Goal: Task Accomplishment & Management: Use online tool/utility

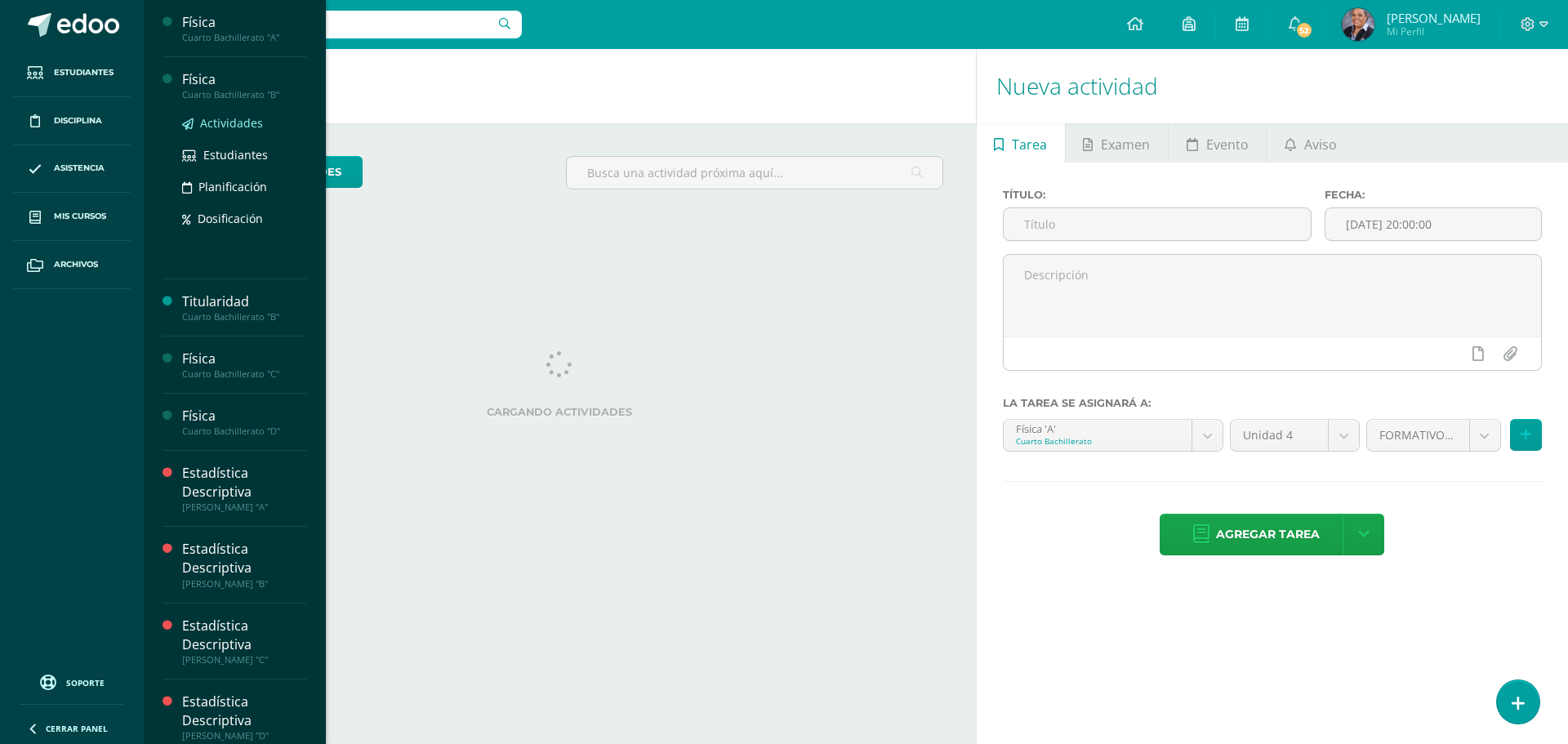
click at [229, 125] on span "Actividades" at bounding box center [232, 123] width 63 height 16
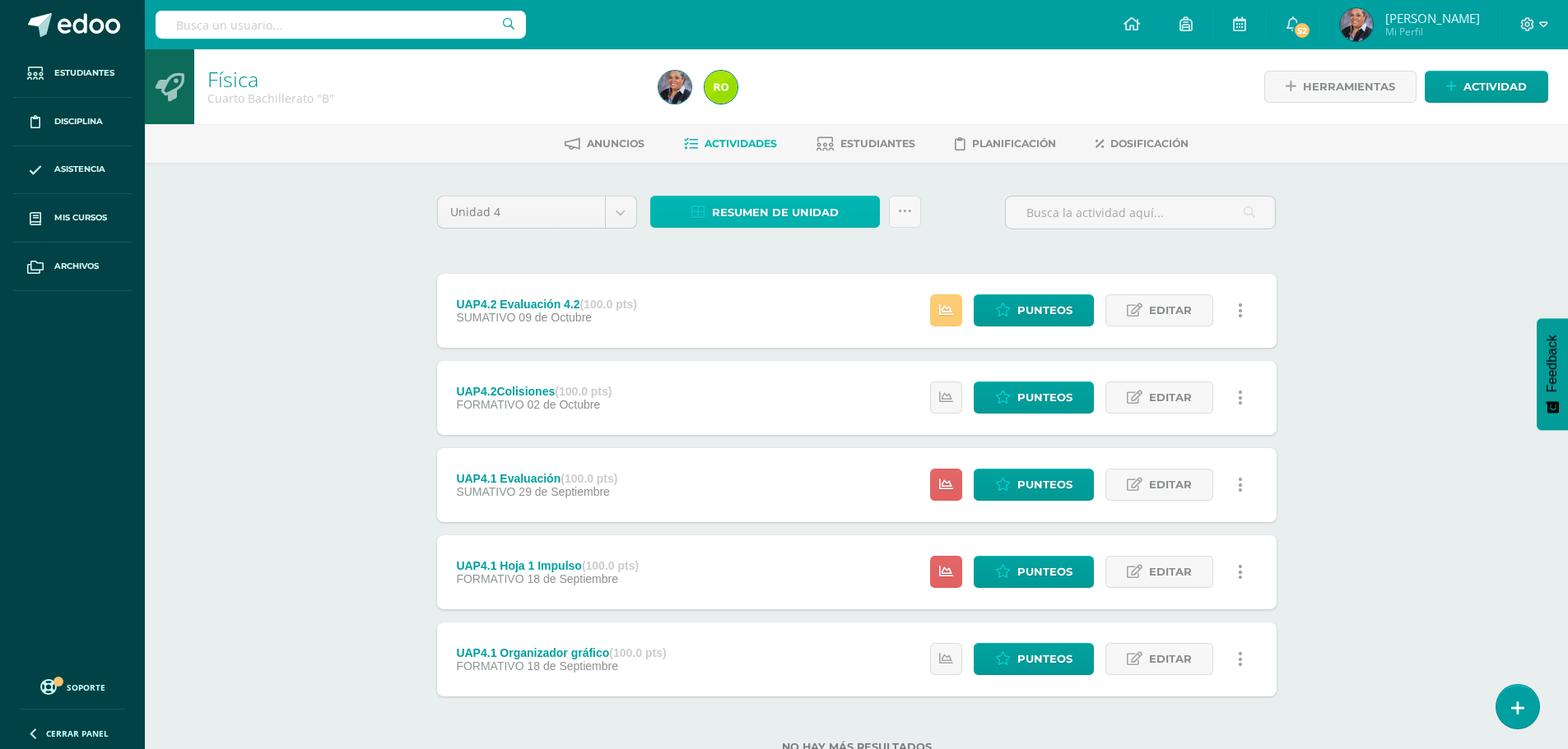
click at [809, 214] on span "Resumen de unidad" at bounding box center [775, 212] width 127 height 30
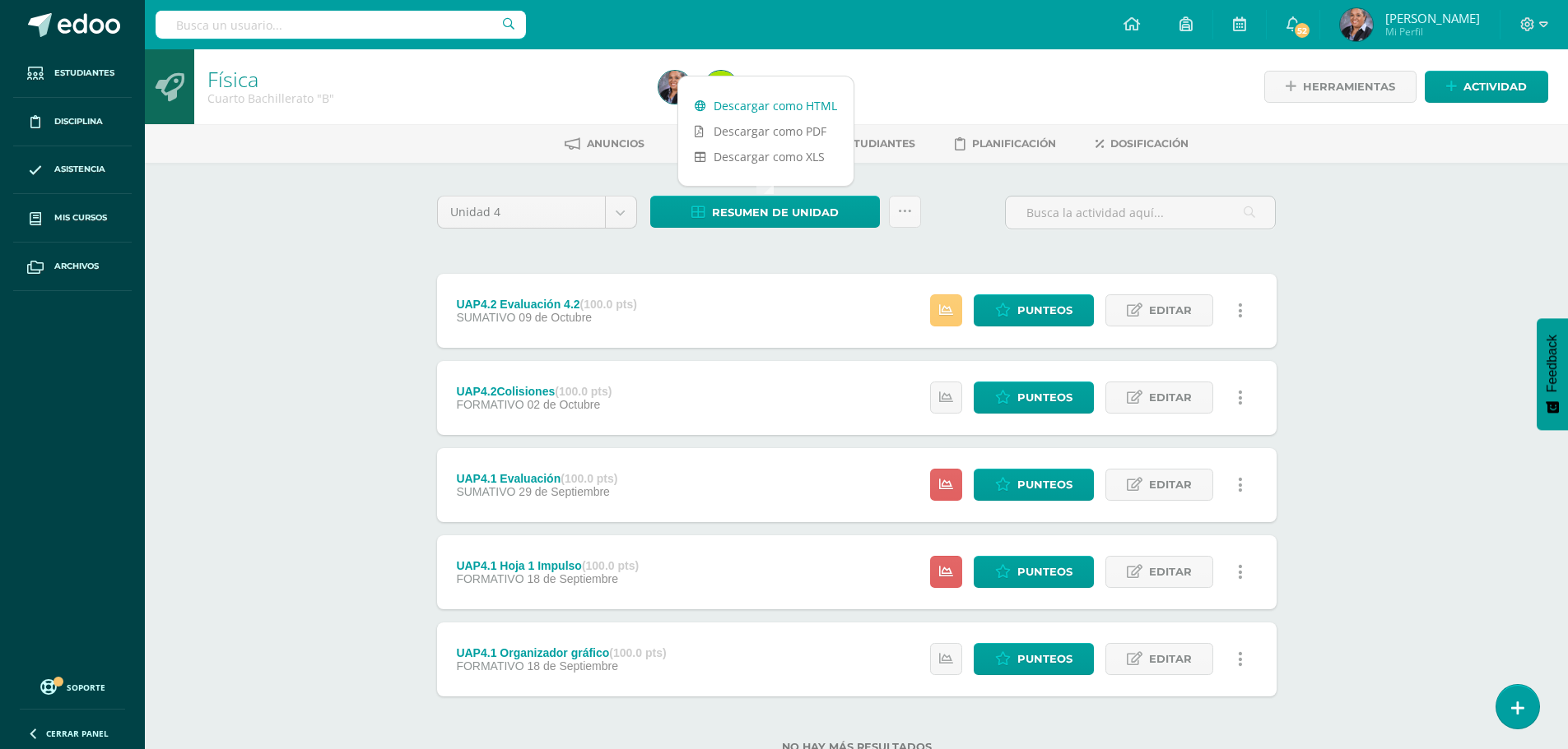
click at [798, 115] on link "Descargar como HTML" at bounding box center [766, 105] width 175 height 26
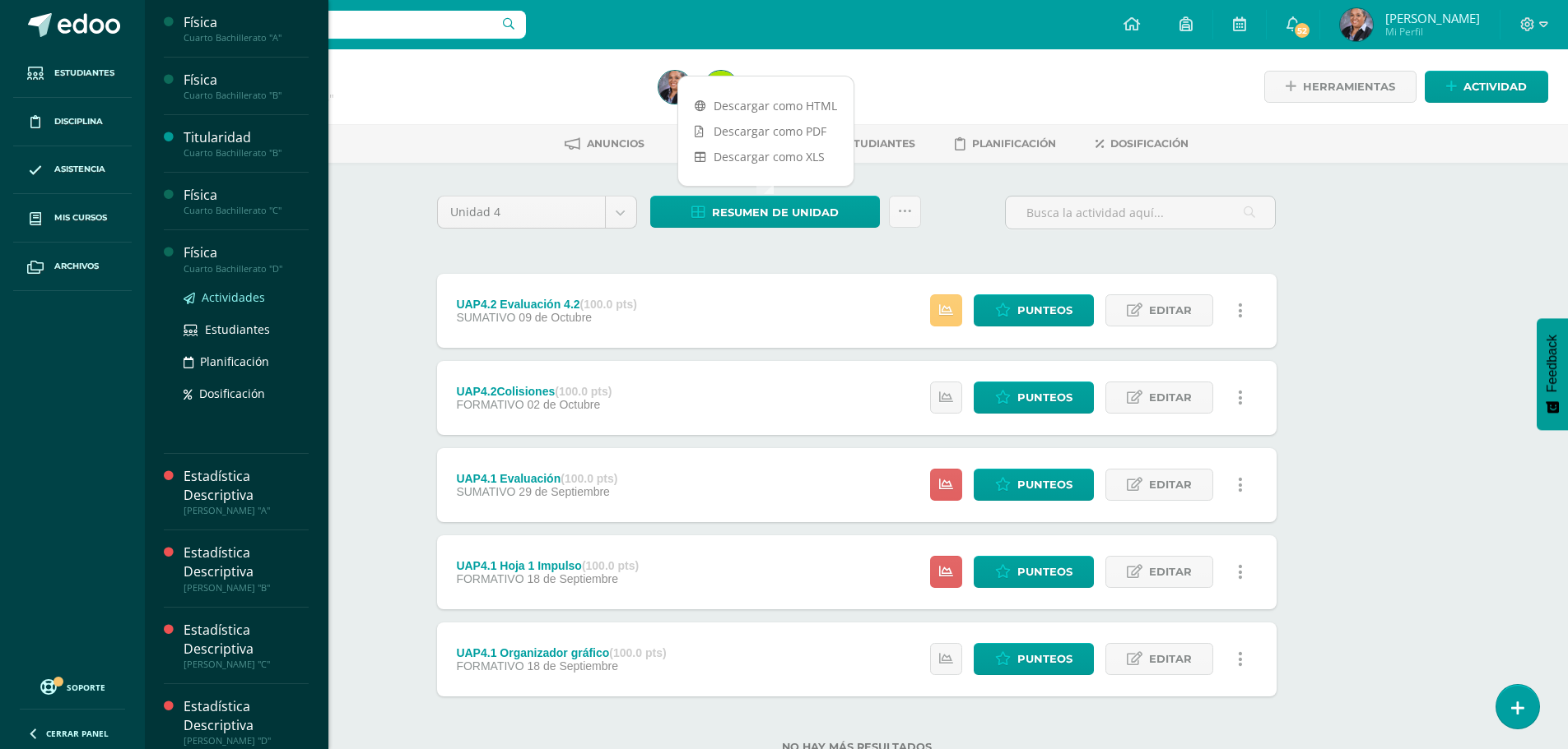
click at [225, 289] on link "Actividades" at bounding box center [245, 297] width 125 height 19
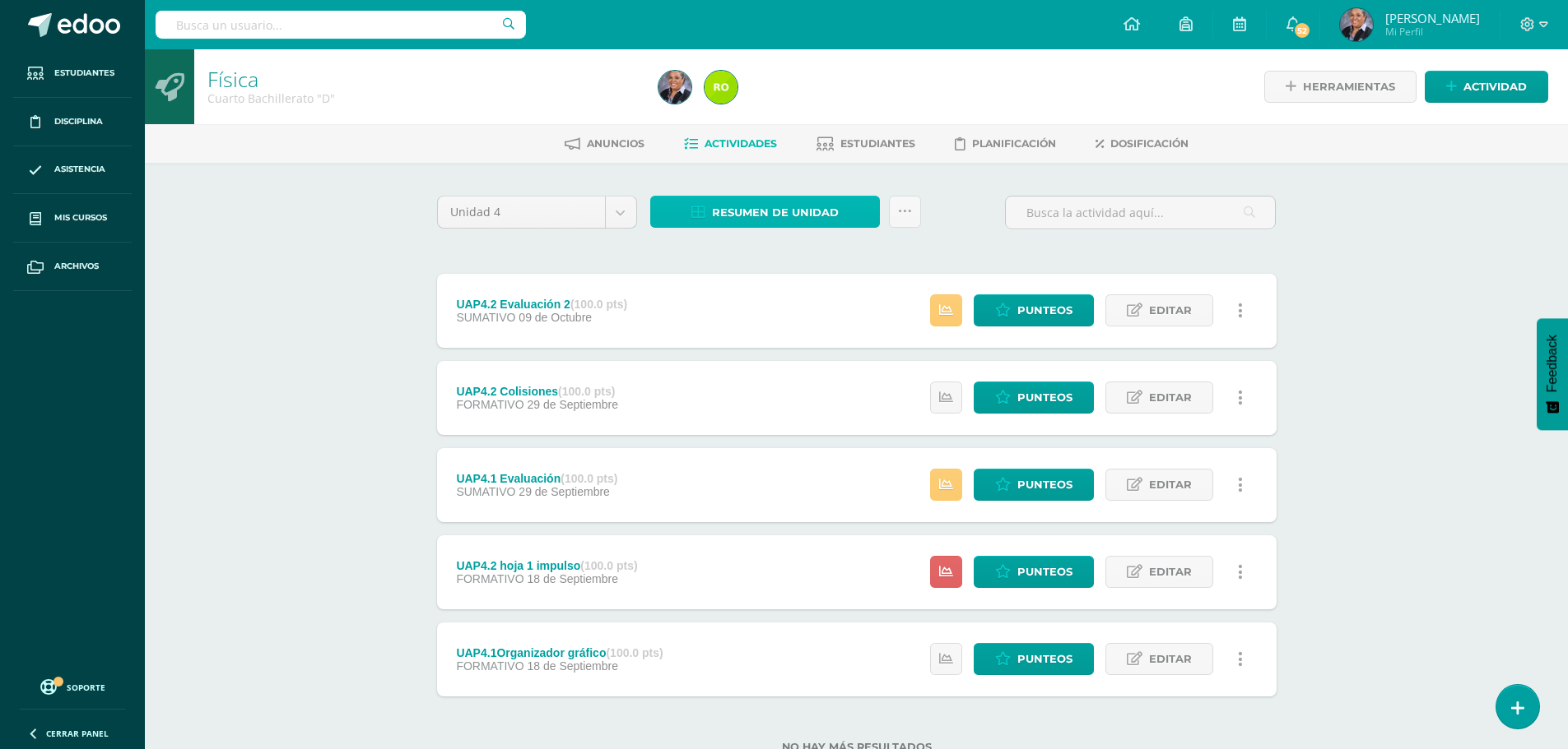
click at [819, 218] on span "Resumen de unidad" at bounding box center [775, 212] width 127 height 30
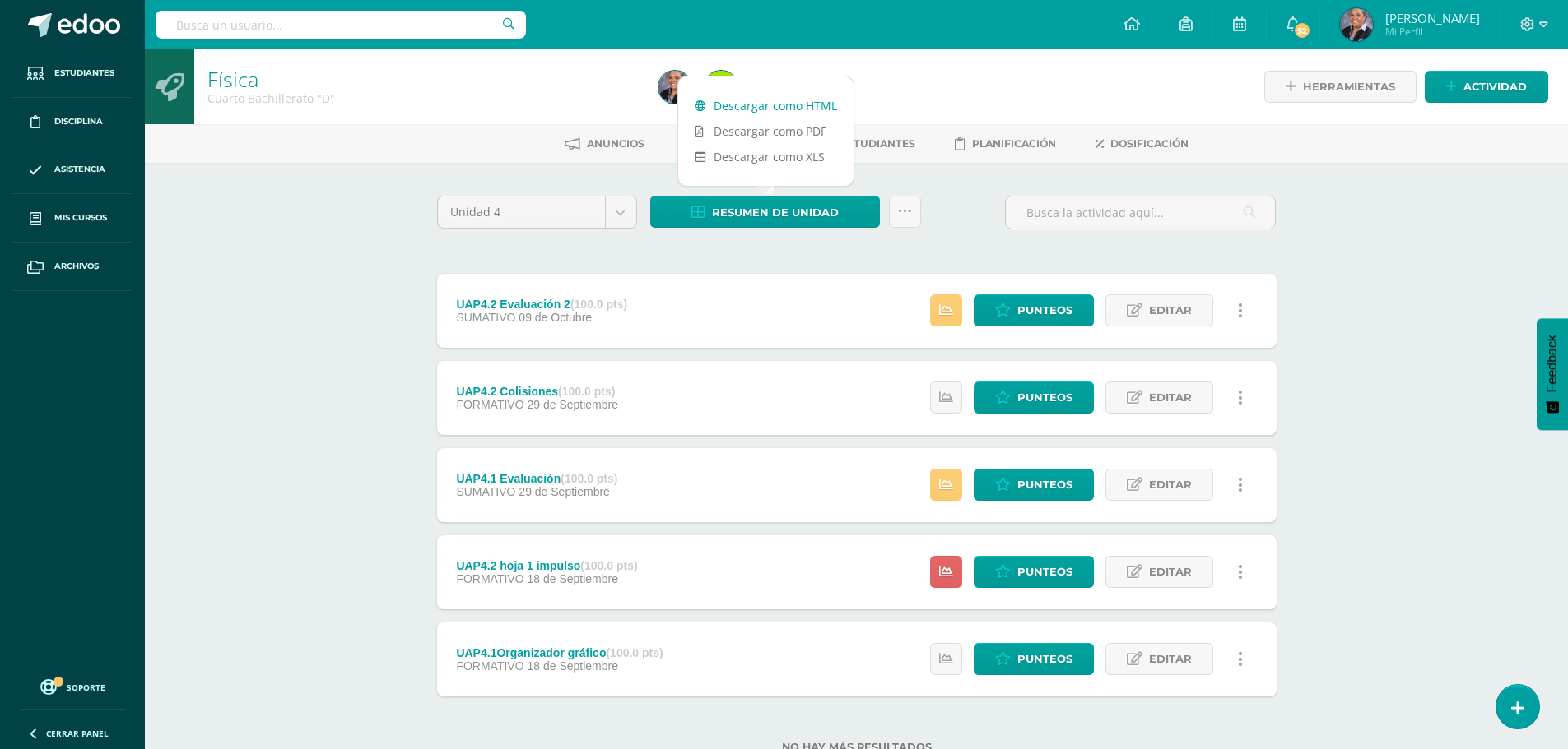
click at [813, 111] on link "Descargar como HTML" at bounding box center [766, 105] width 175 height 26
click at [1007, 490] on icon at bounding box center [1003, 485] width 16 height 14
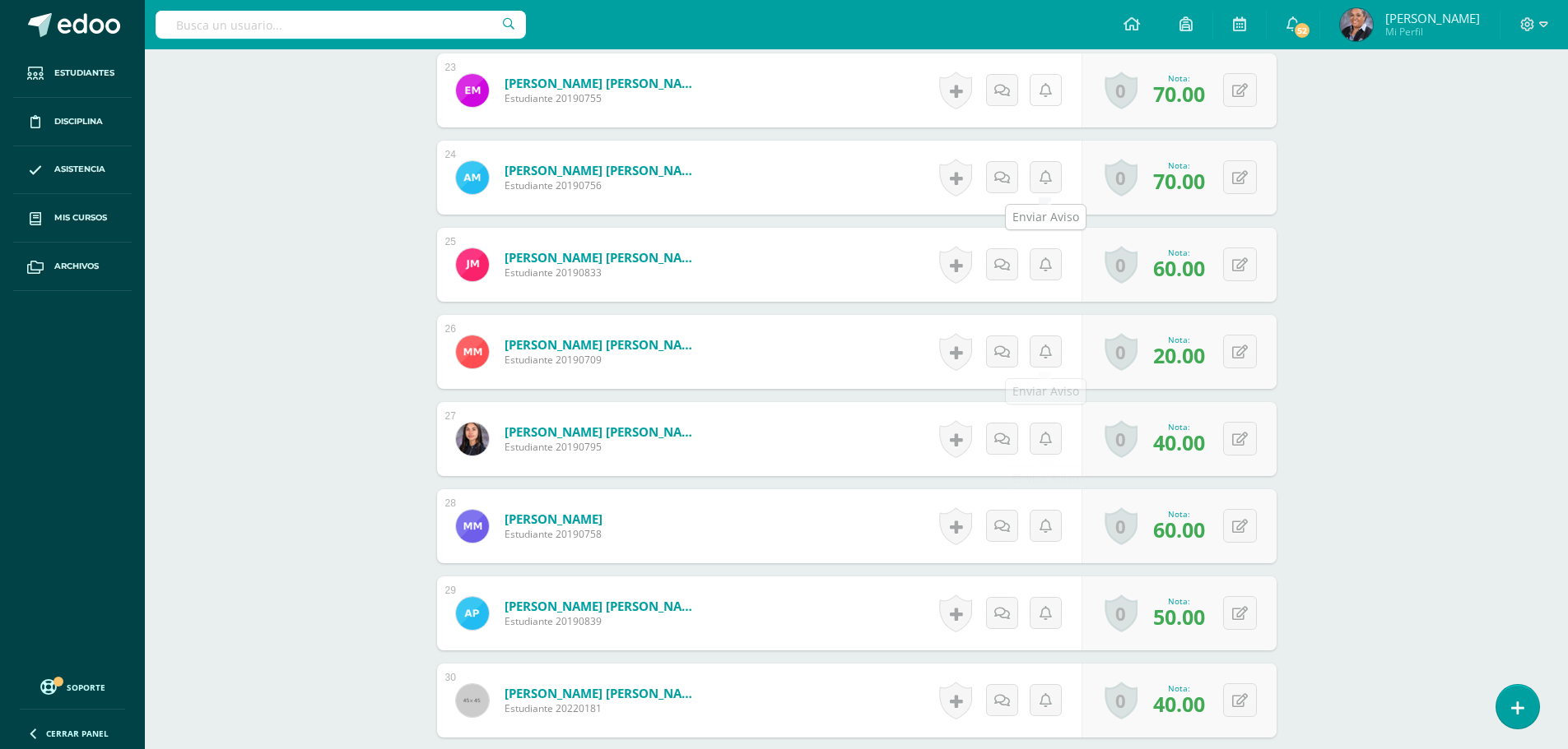
scroll to position [2623, 0]
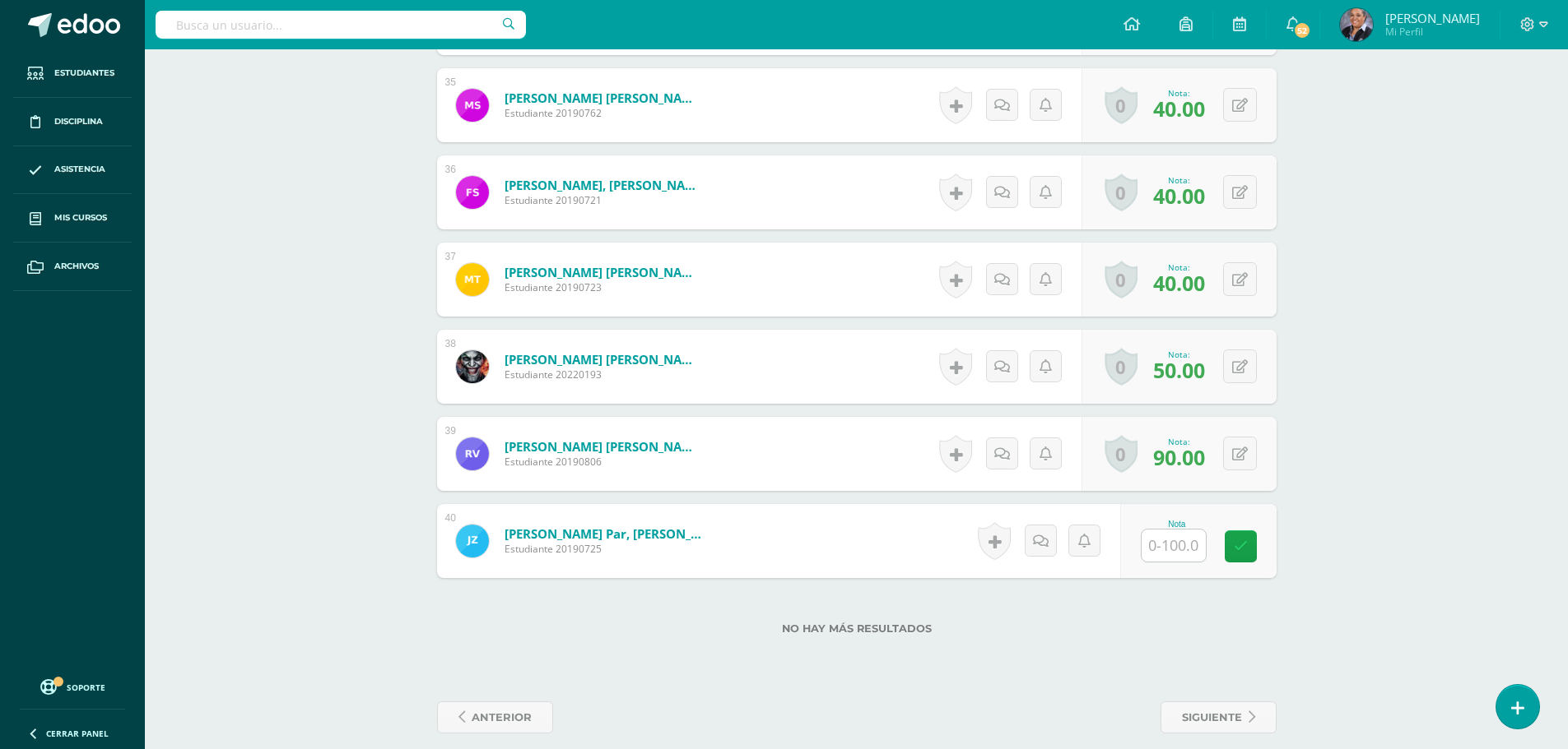
scroll to position [3501, 0]
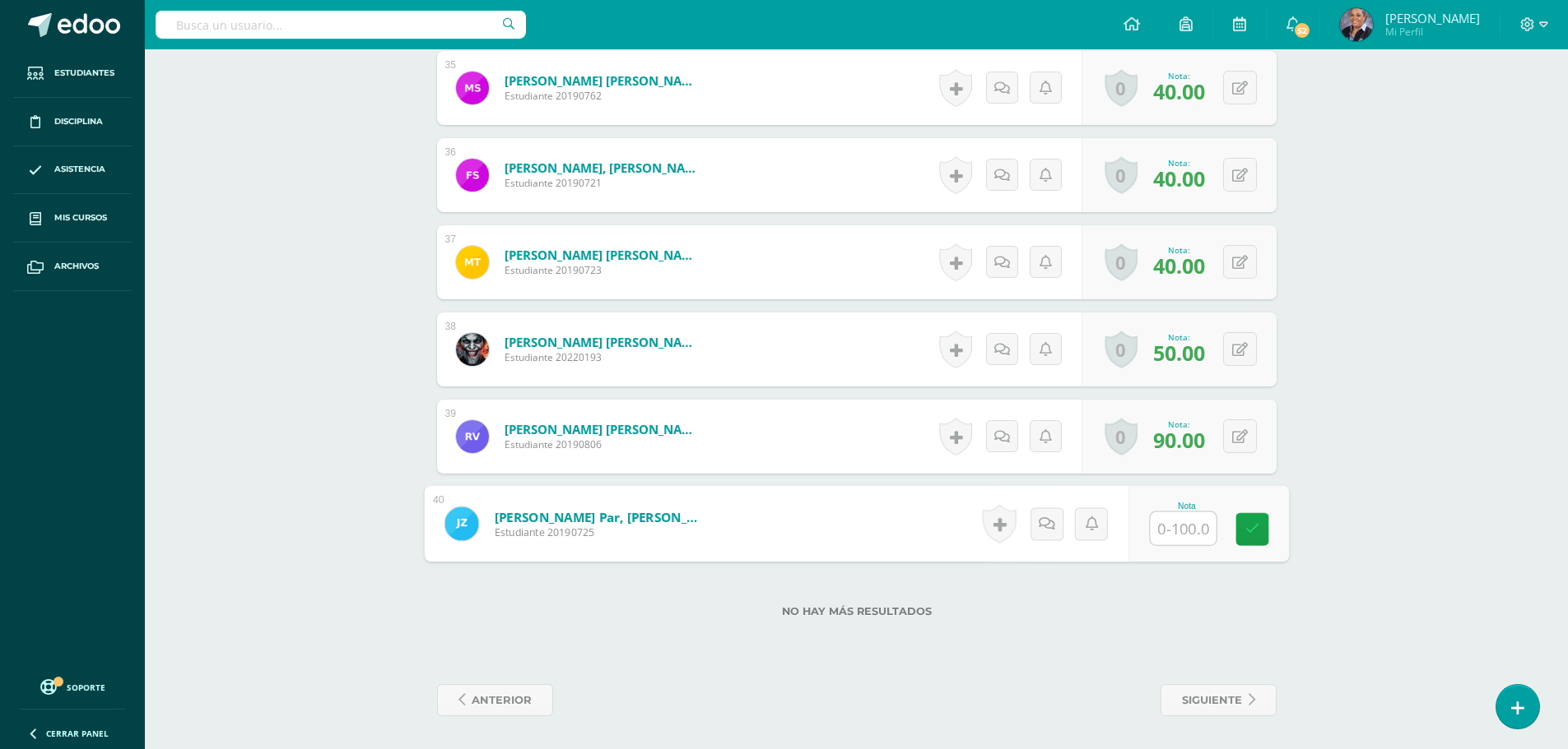
click at [1181, 527] on input "text" at bounding box center [1183, 529] width 66 height 33
type input "60"
click at [1253, 532] on icon at bounding box center [1252, 529] width 15 height 14
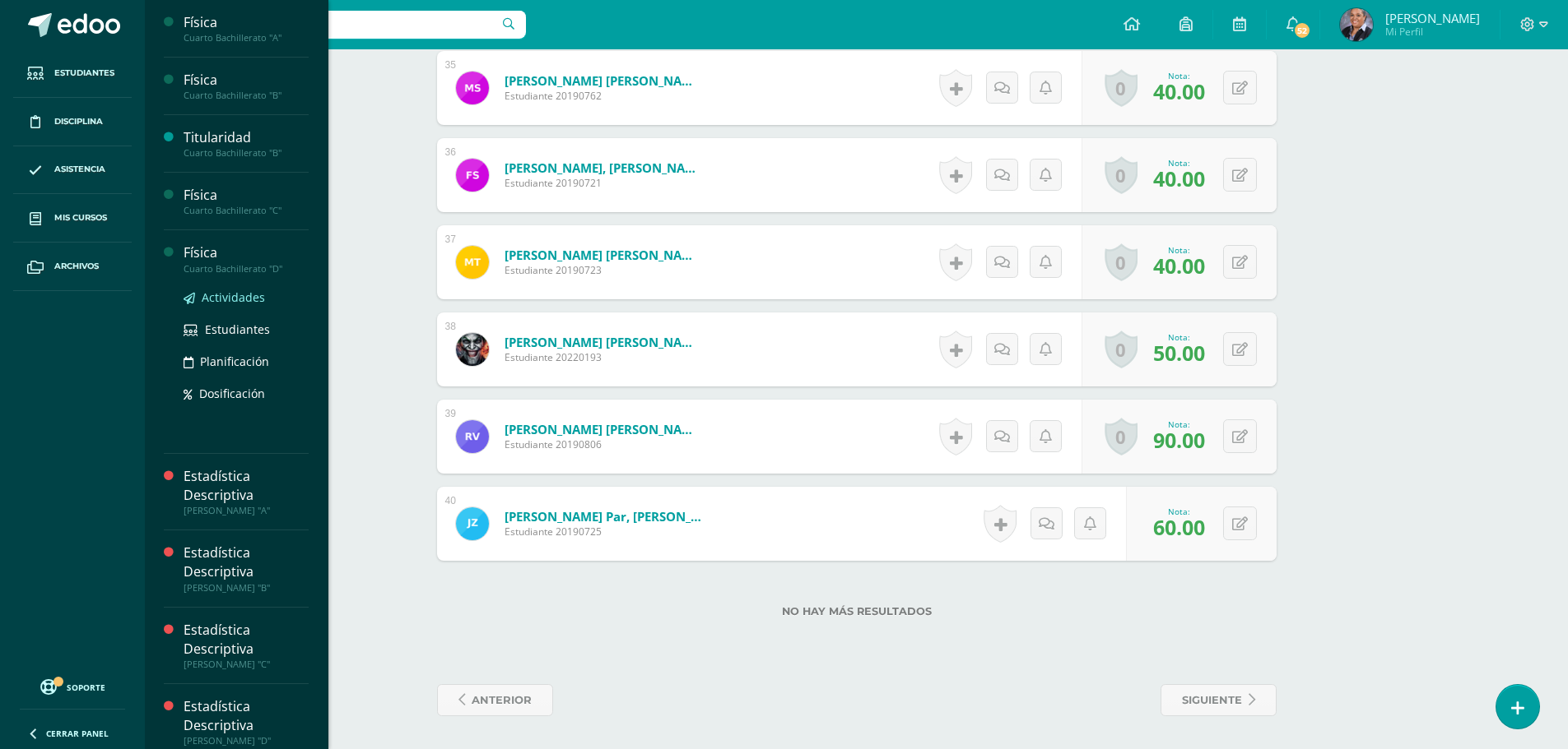
click at [238, 295] on span "Actividades" at bounding box center [234, 297] width 64 height 16
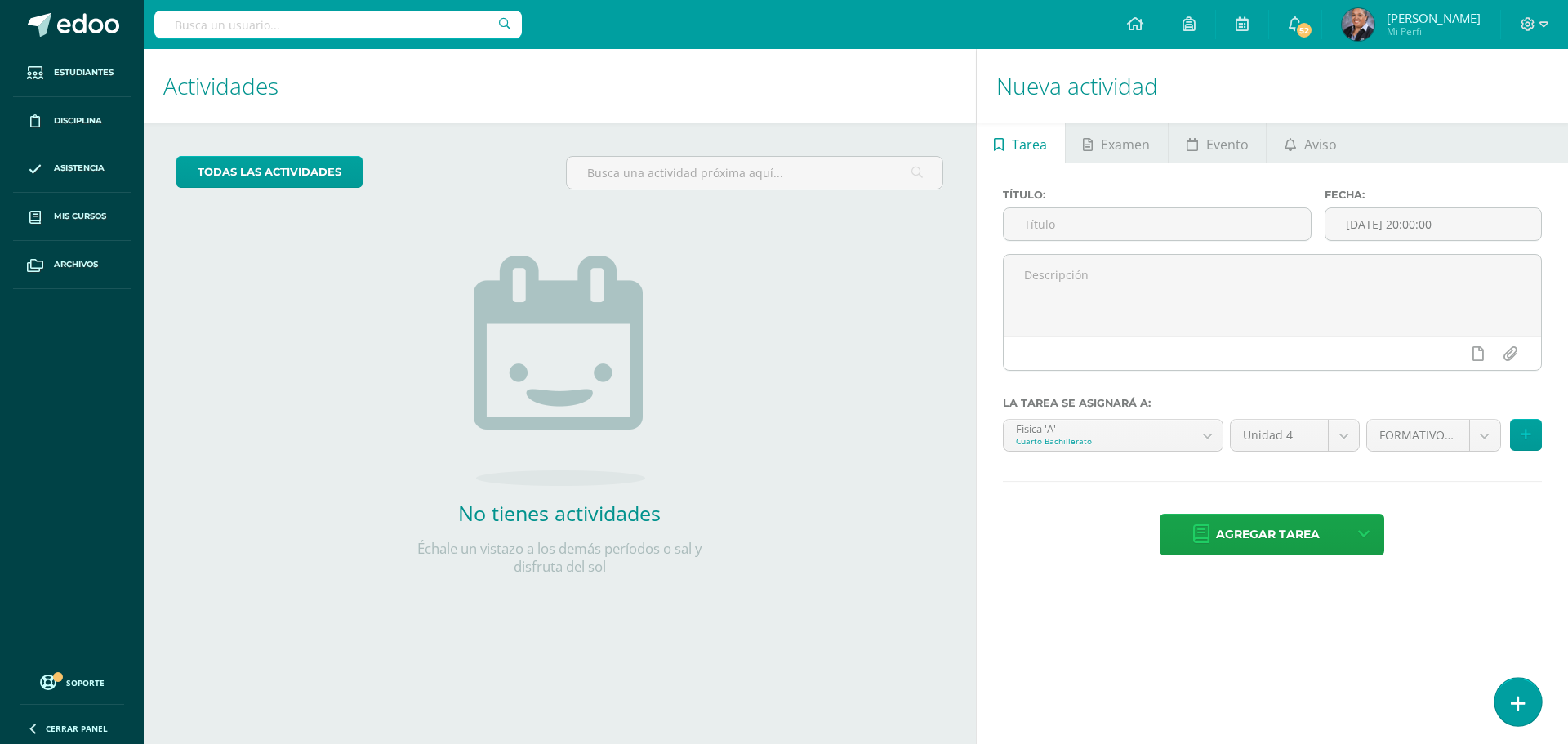
click at [1515, 713] on icon at bounding box center [1518, 704] width 15 height 18
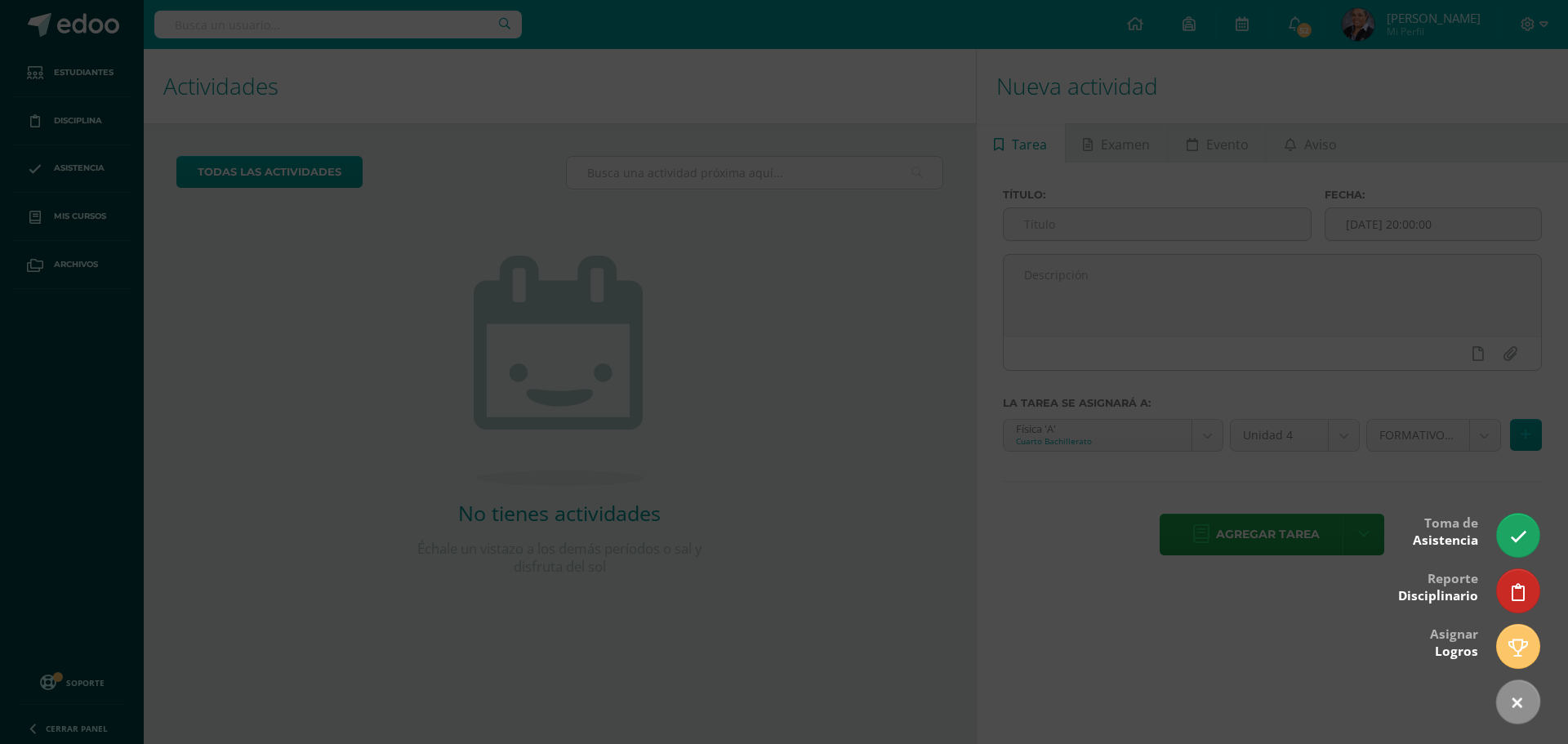
click at [646, 577] on div at bounding box center [784, 372] width 1568 height 744
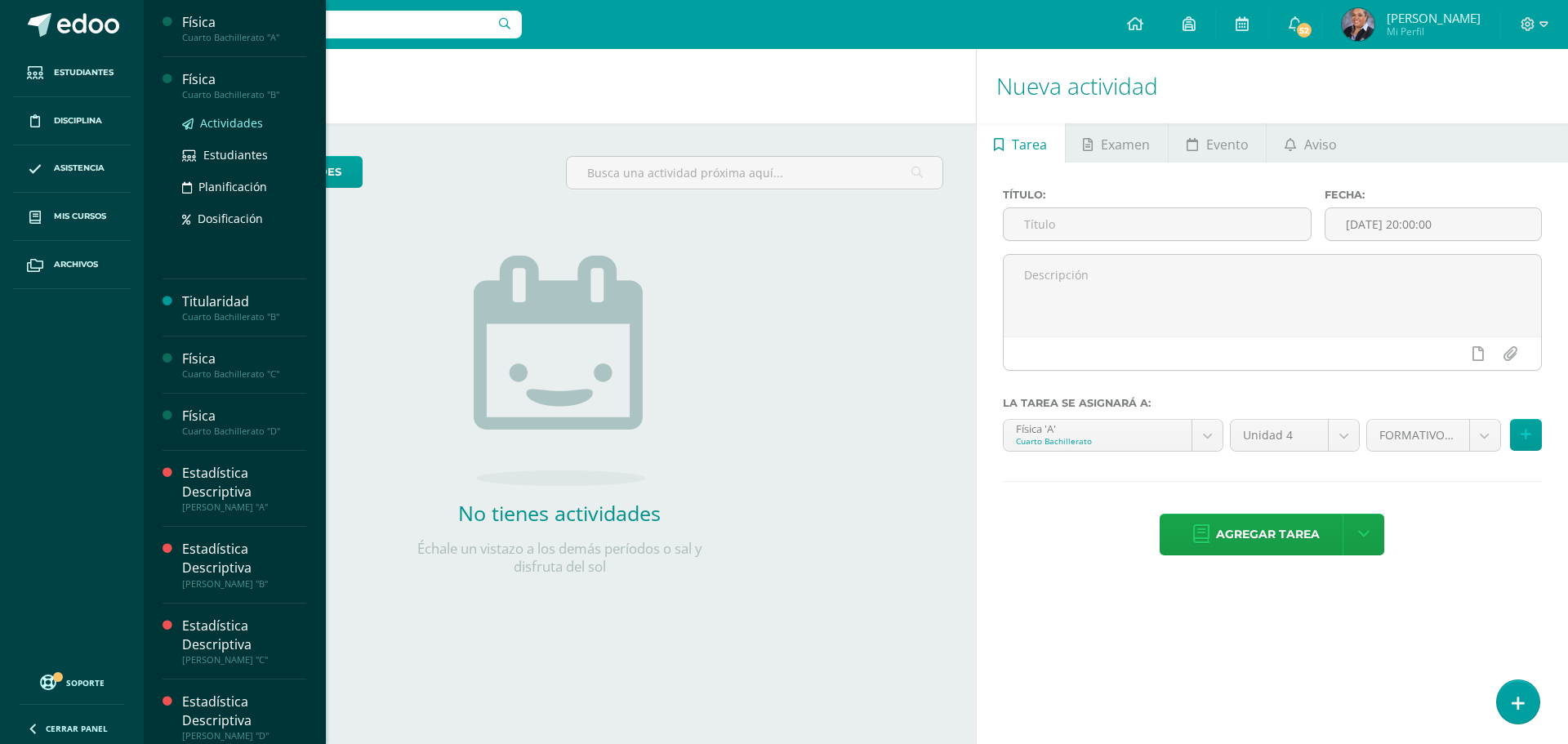
click at [232, 125] on span "Actividades" at bounding box center [232, 123] width 63 height 16
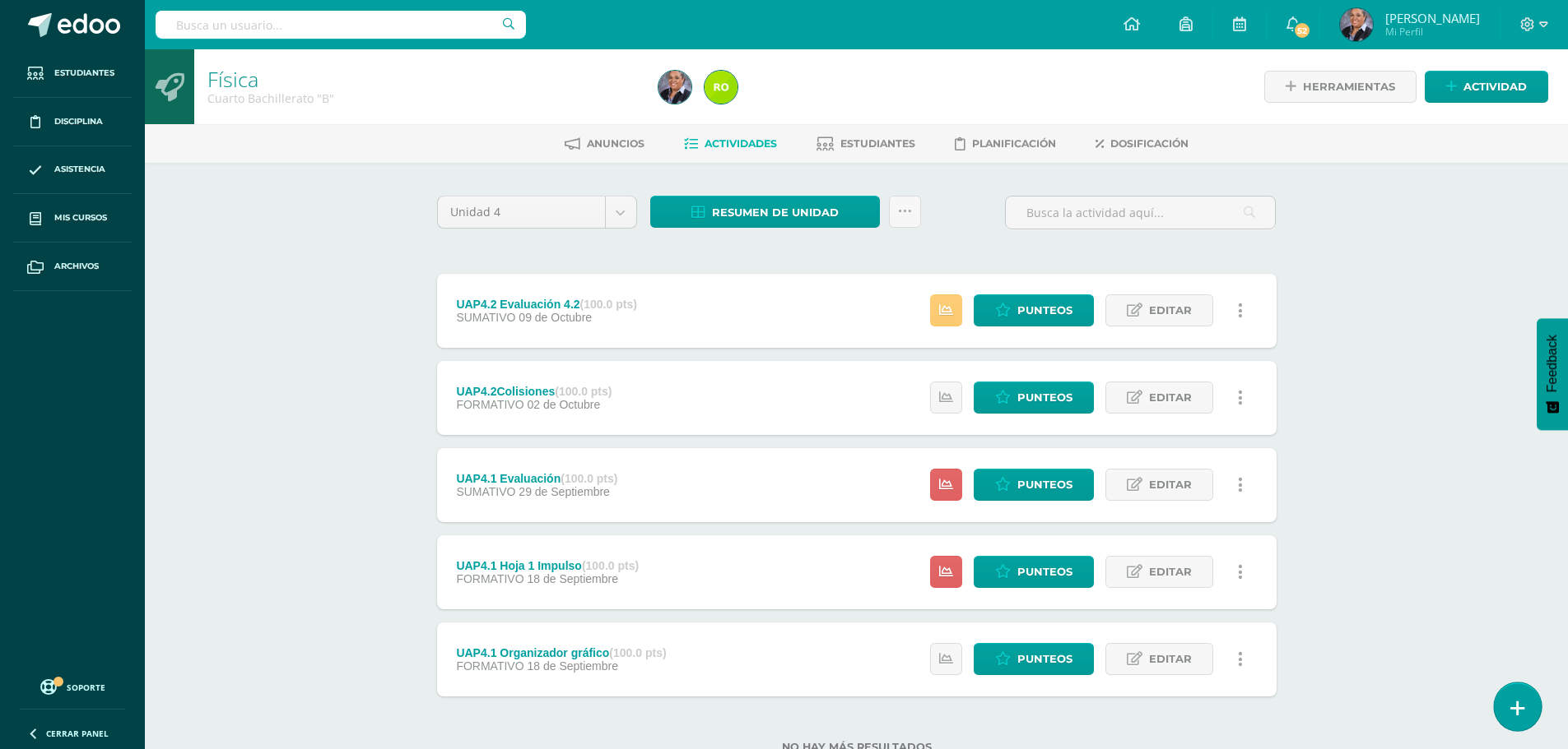
click at [1517, 702] on icon at bounding box center [1518, 708] width 15 height 19
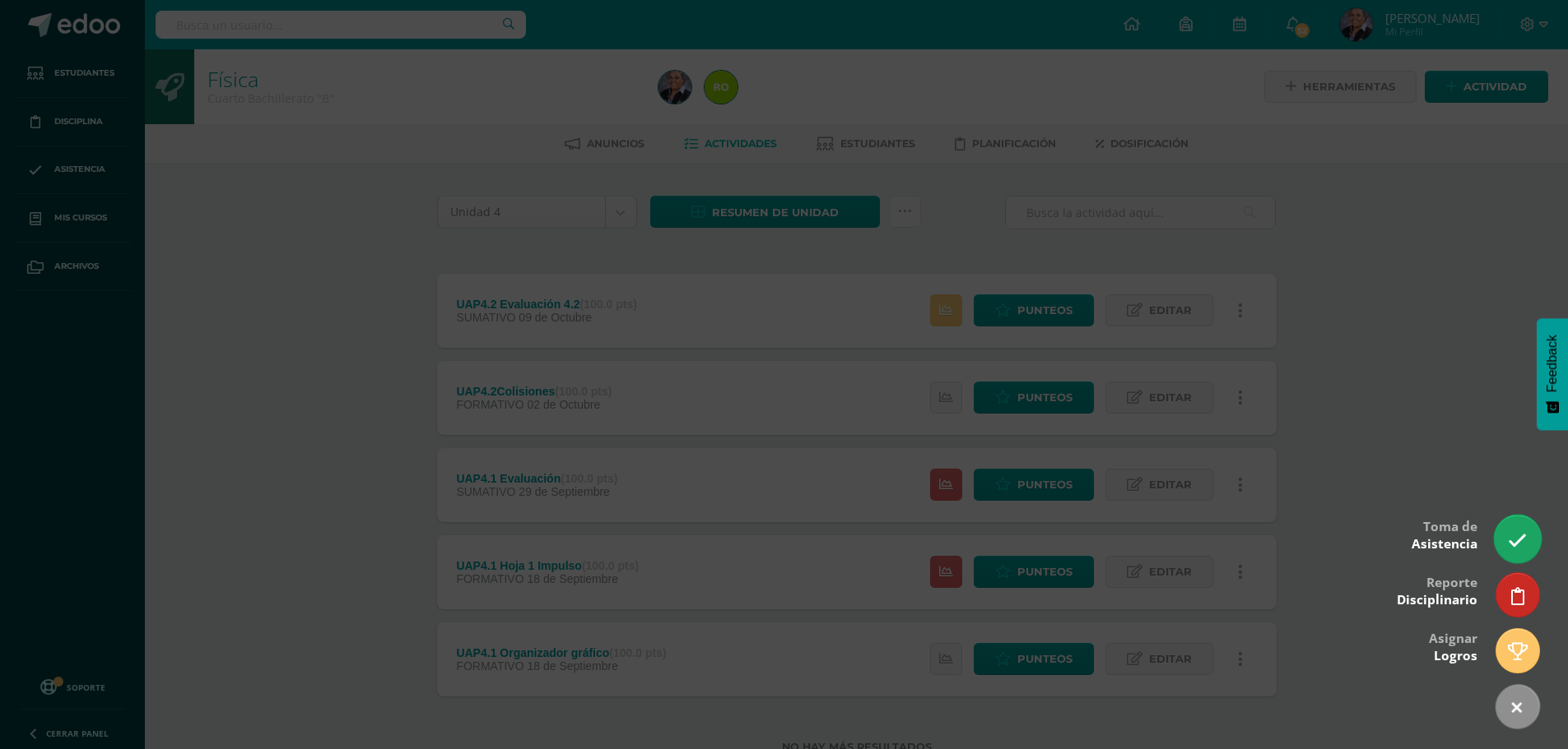
click at [1516, 557] on link at bounding box center [1517, 539] width 47 height 48
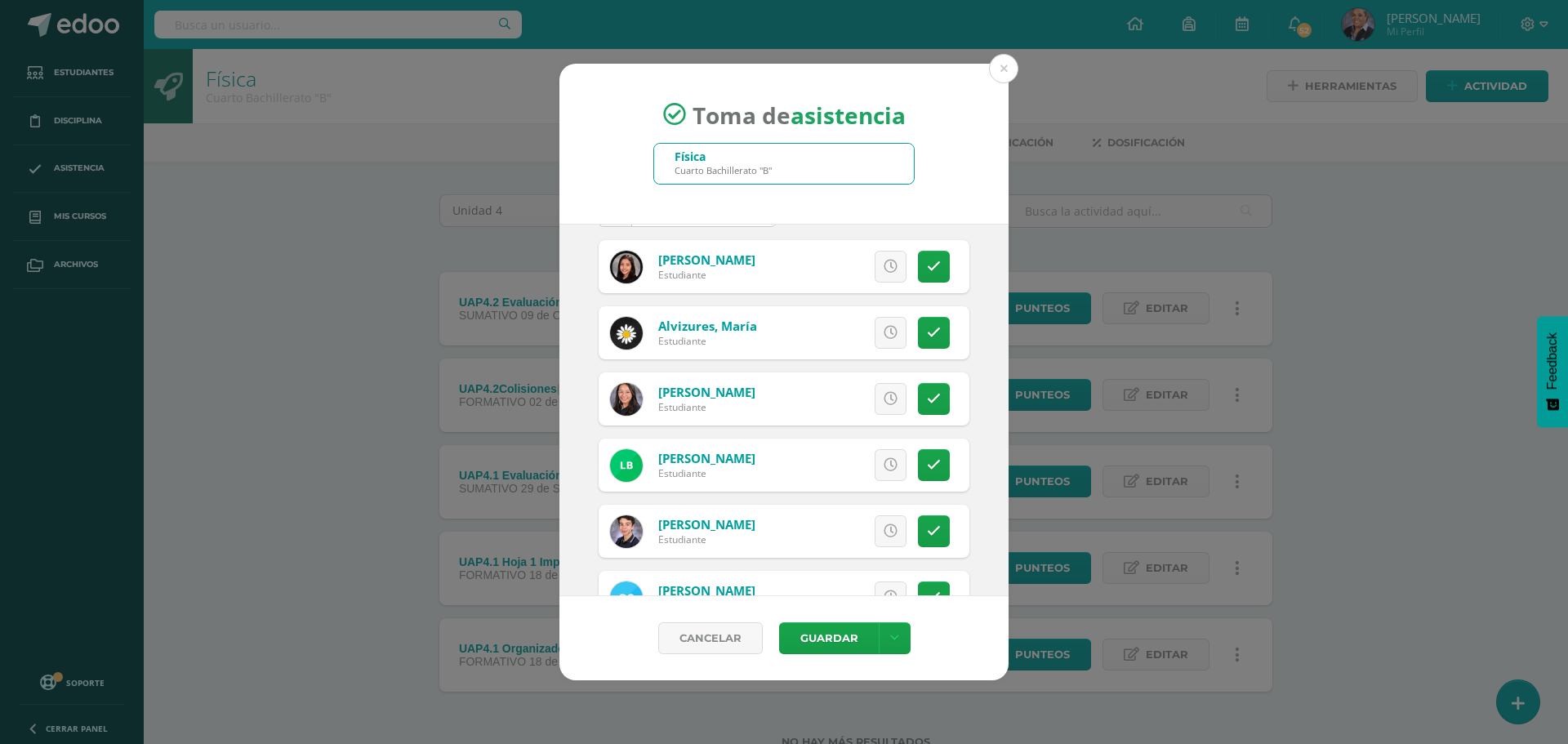
scroll to position [82, 0]
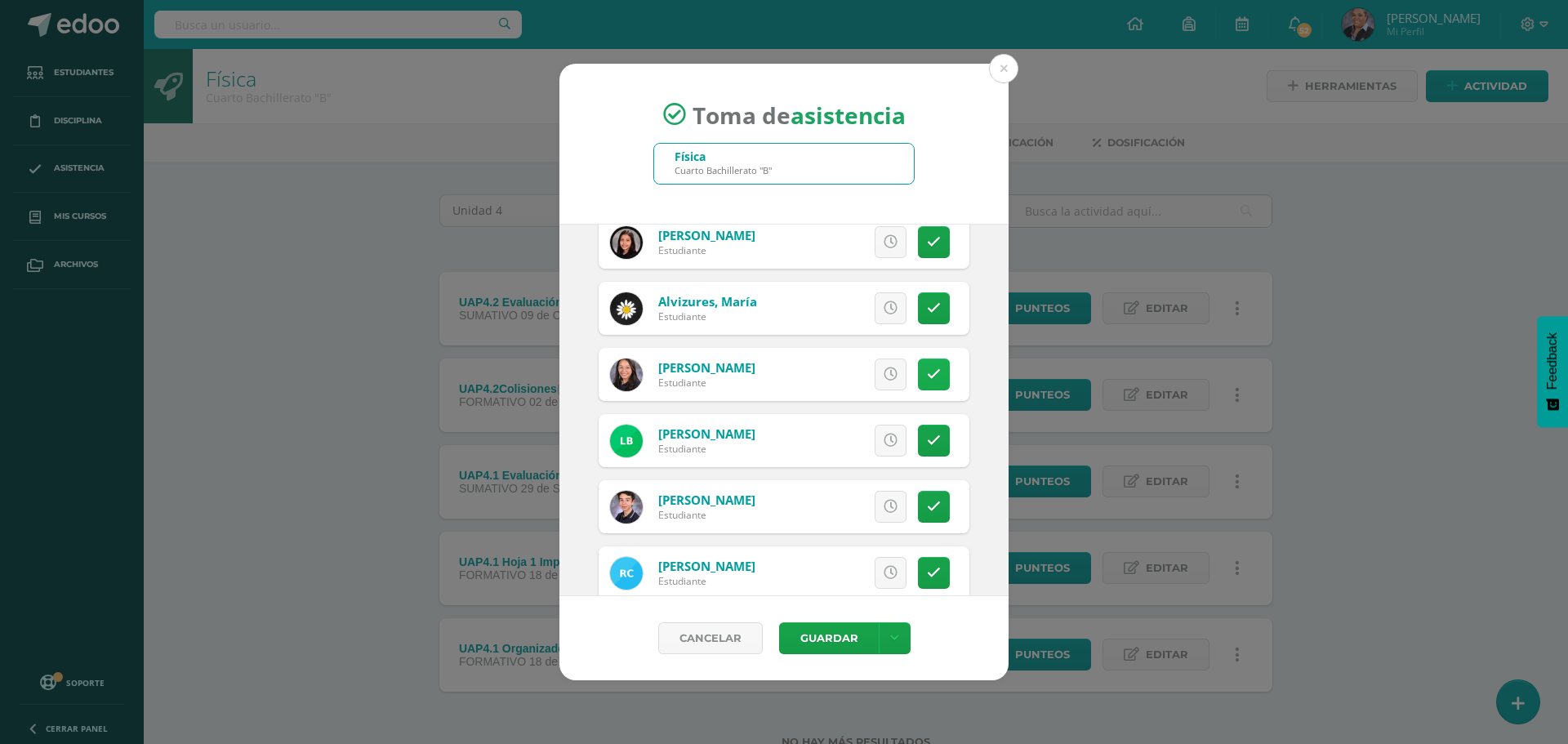
click at [927, 373] on icon at bounding box center [934, 375] width 14 height 14
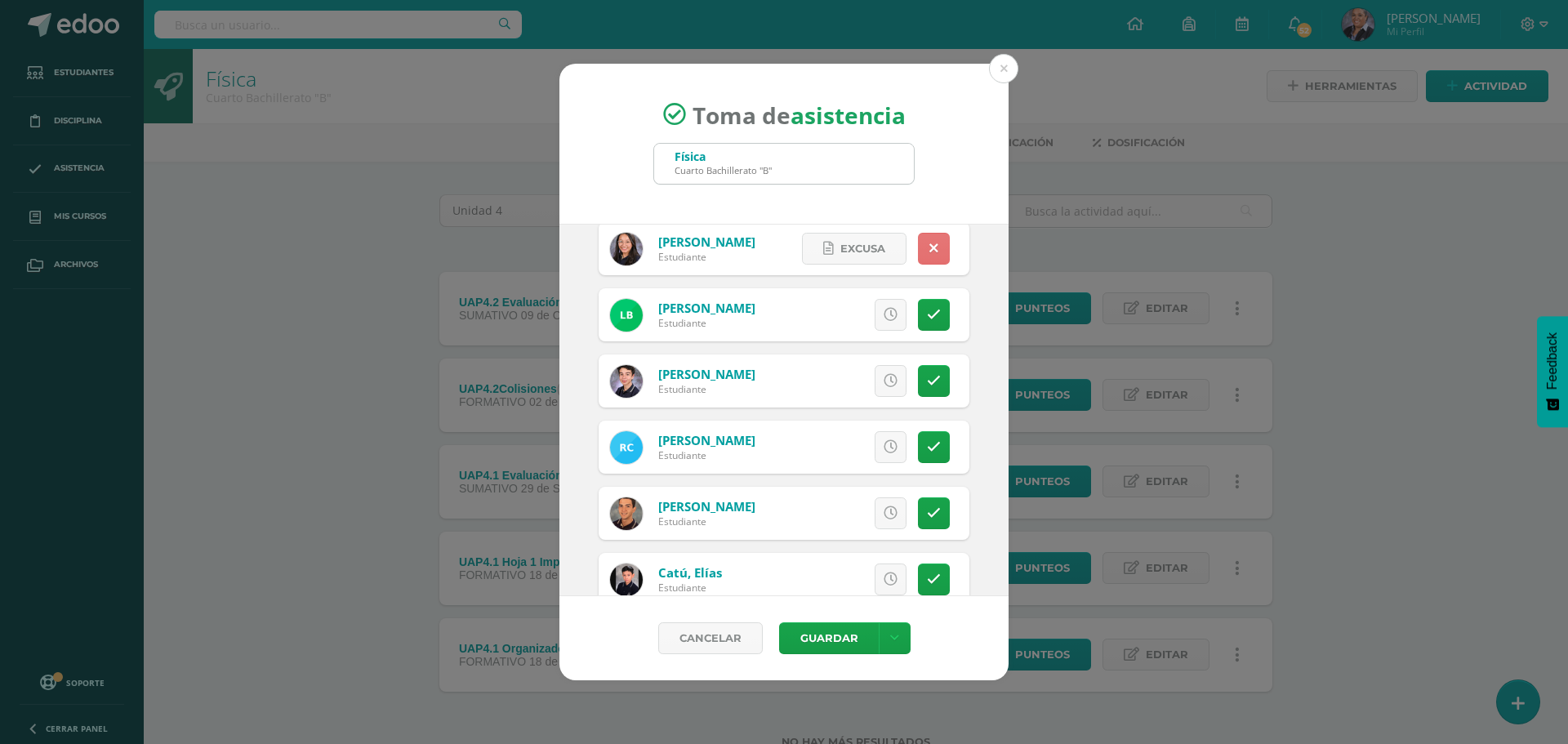
scroll to position [245, 0]
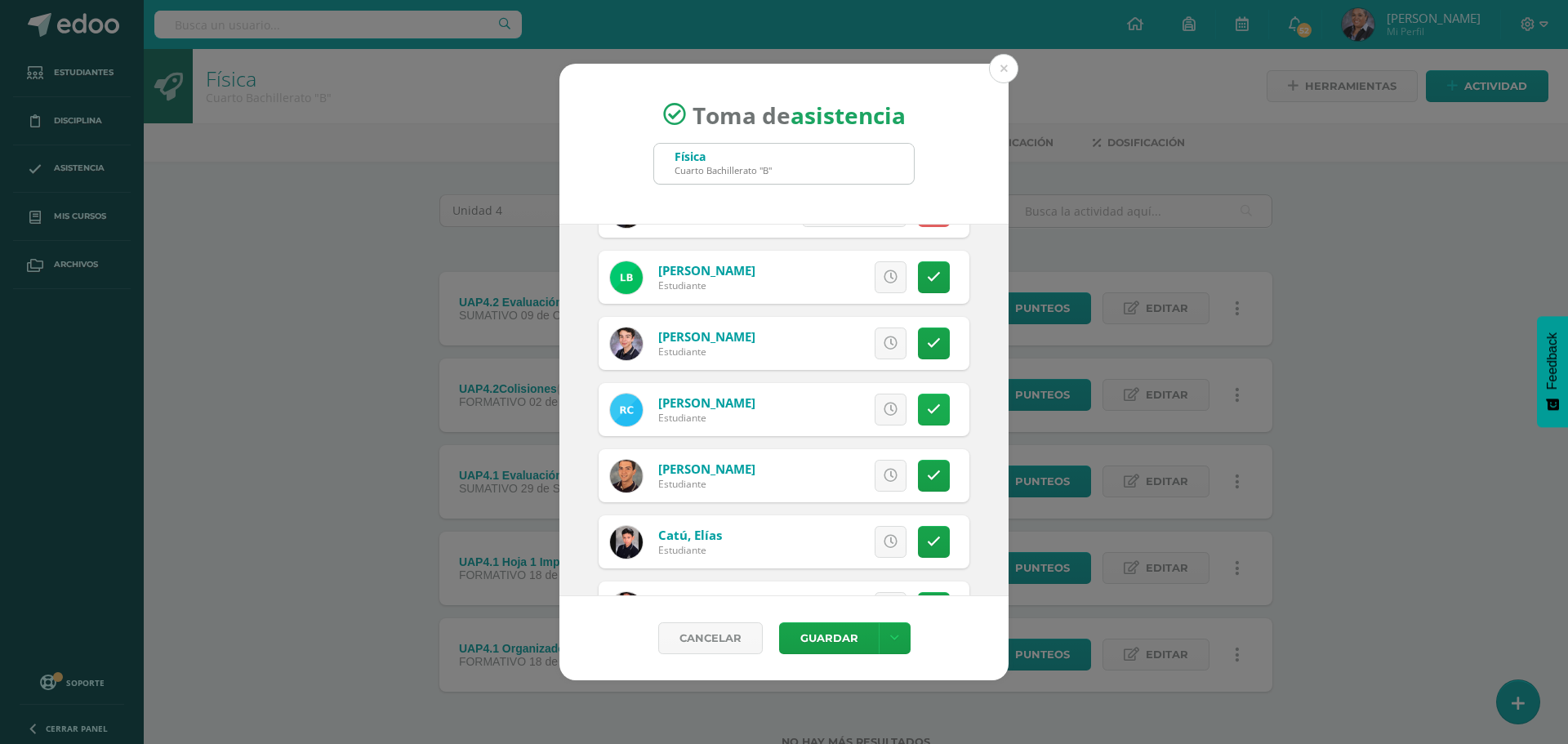
click at [918, 401] on link at bounding box center [933, 410] width 32 height 32
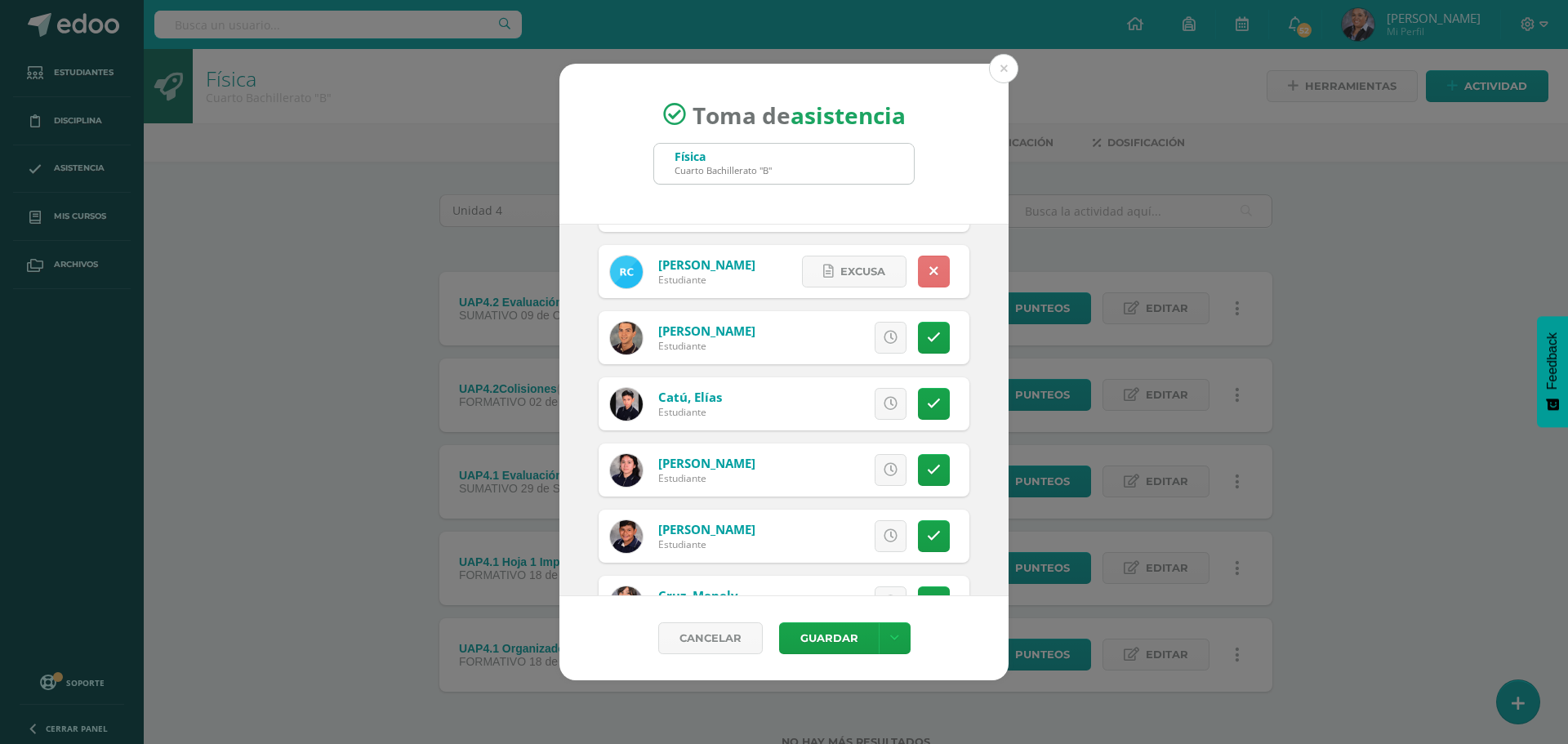
scroll to position [409, 0]
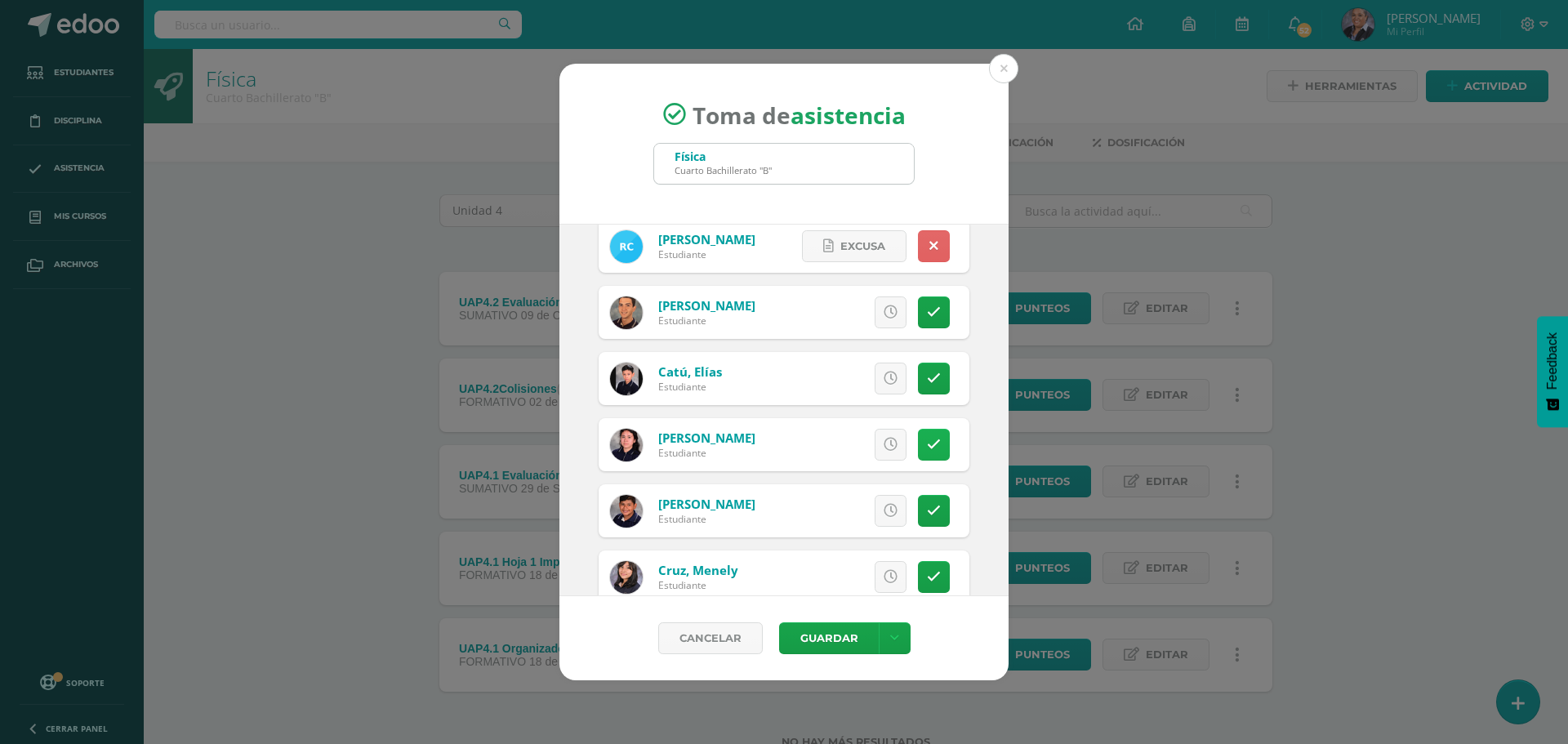
click at [927, 443] on icon at bounding box center [934, 445] width 14 height 14
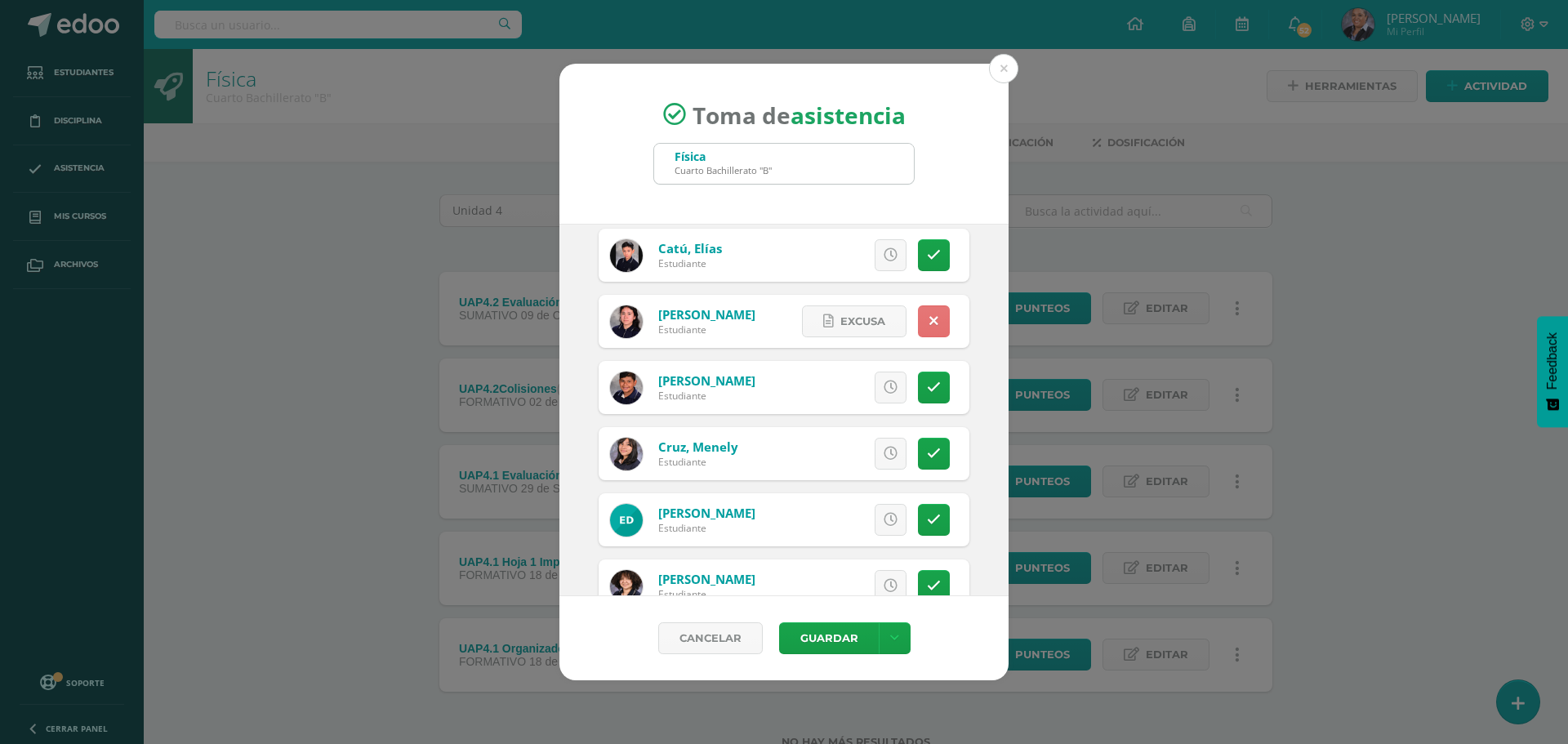
scroll to position [572, 0]
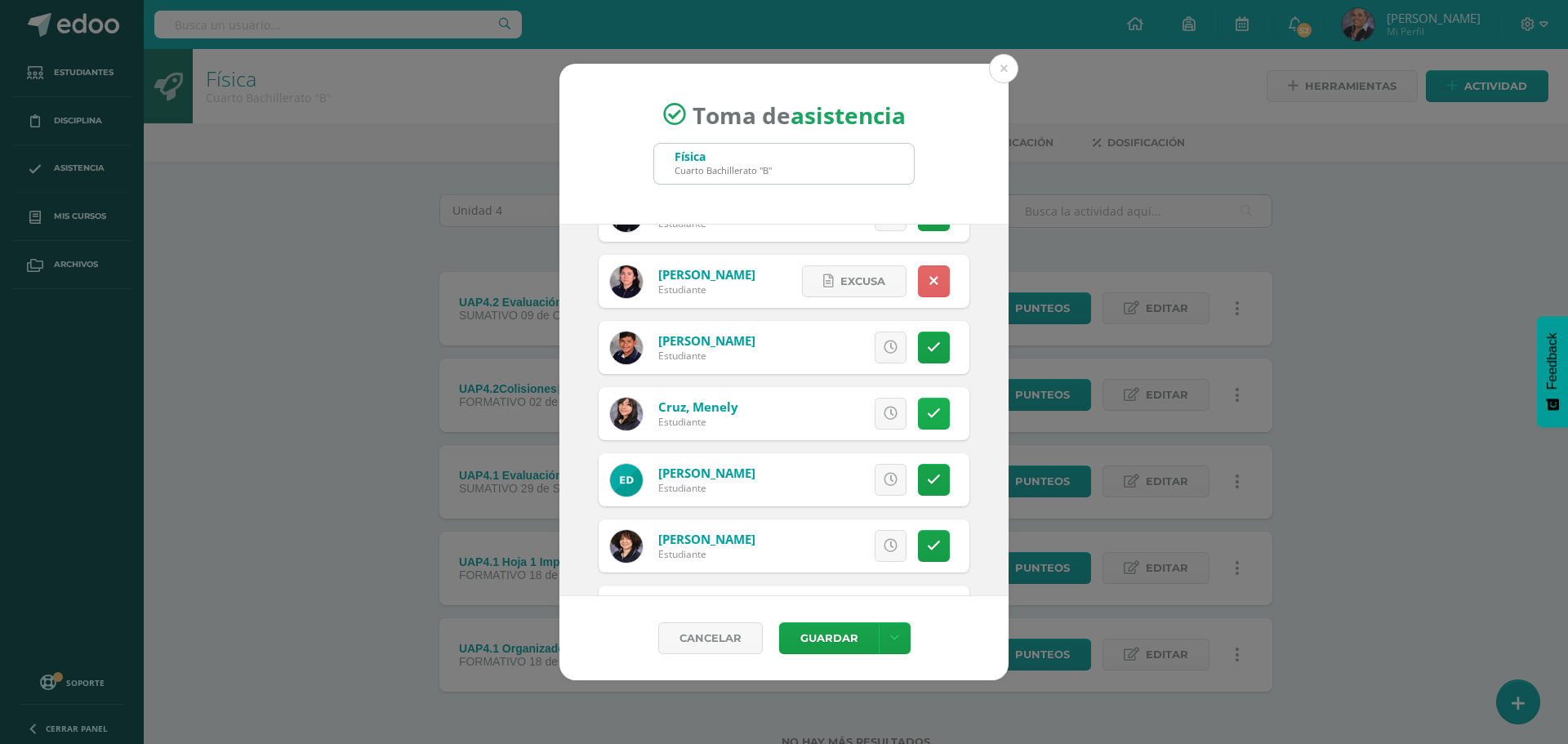
click at [927, 411] on icon at bounding box center [934, 414] width 14 height 14
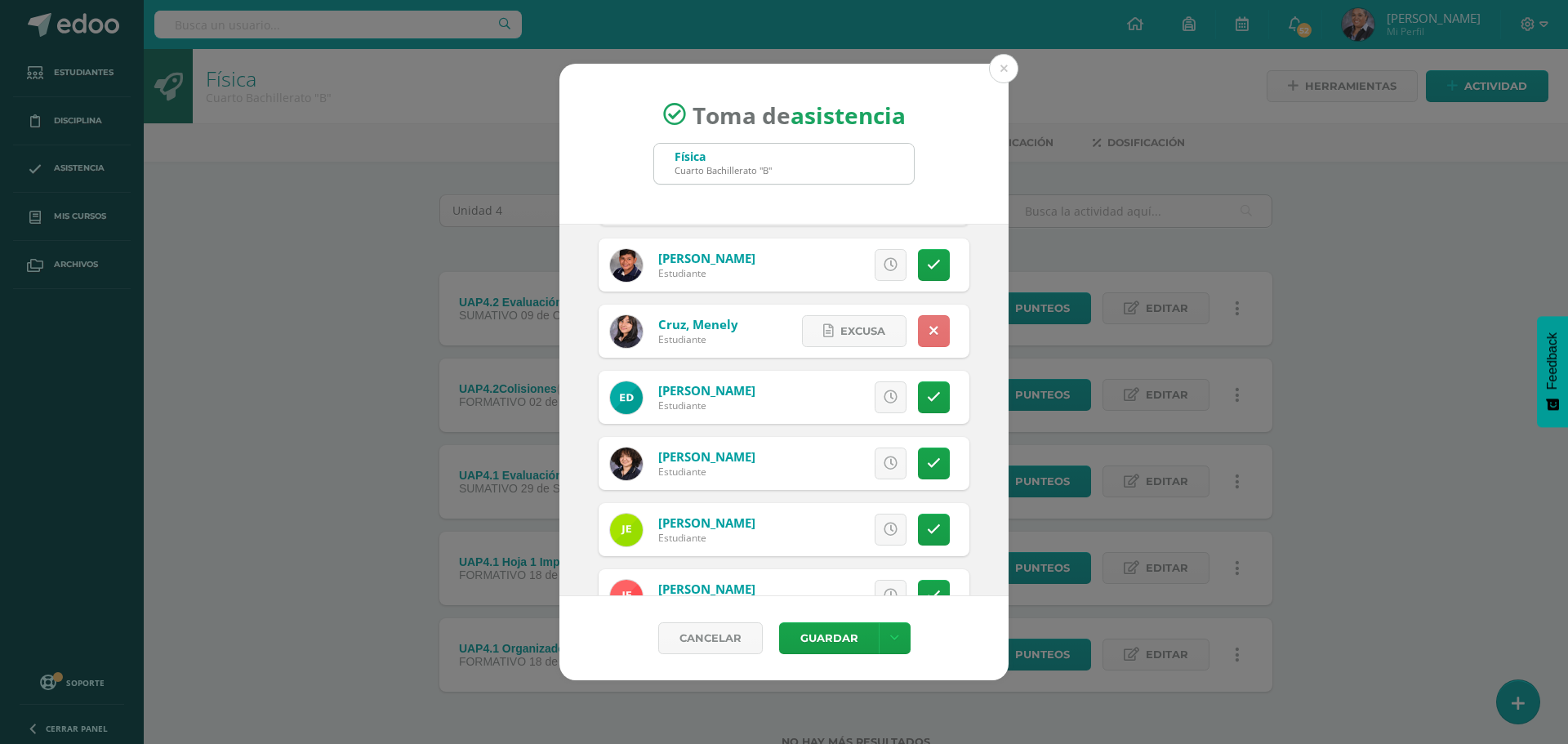
scroll to position [735, 0]
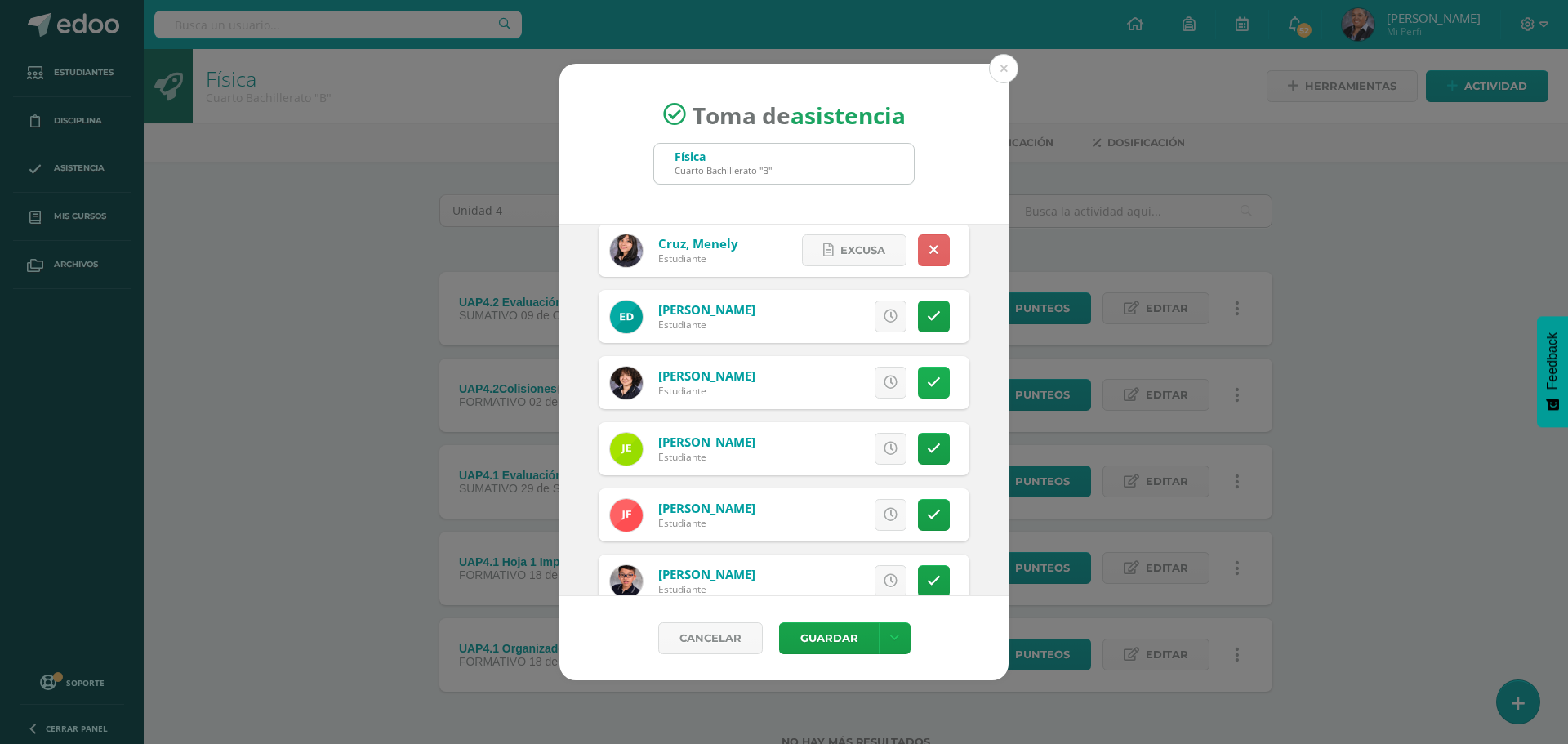
click at [927, 386] on icon at bounding box center [934, 383] width 14 height 14
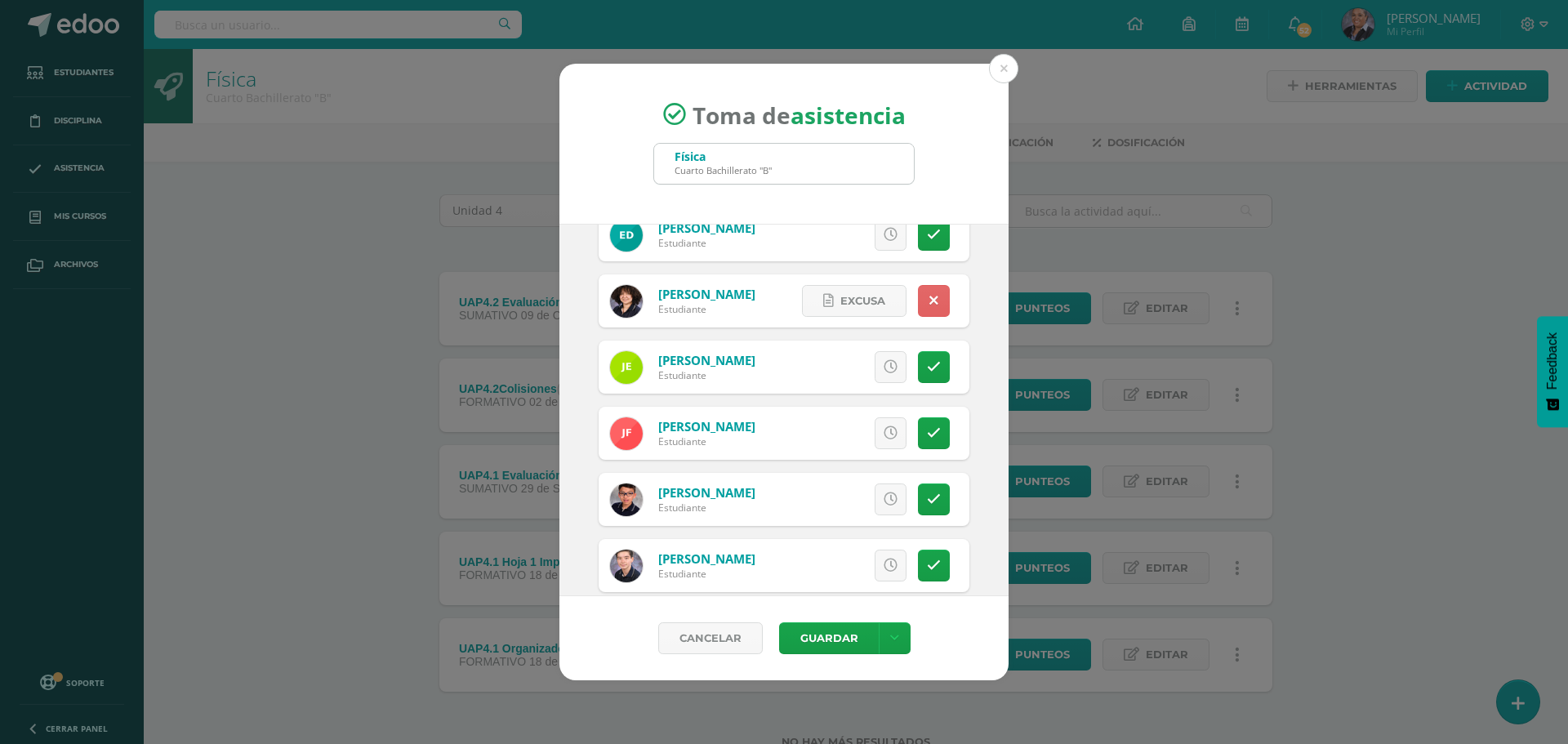
scroll to position [899, 0]
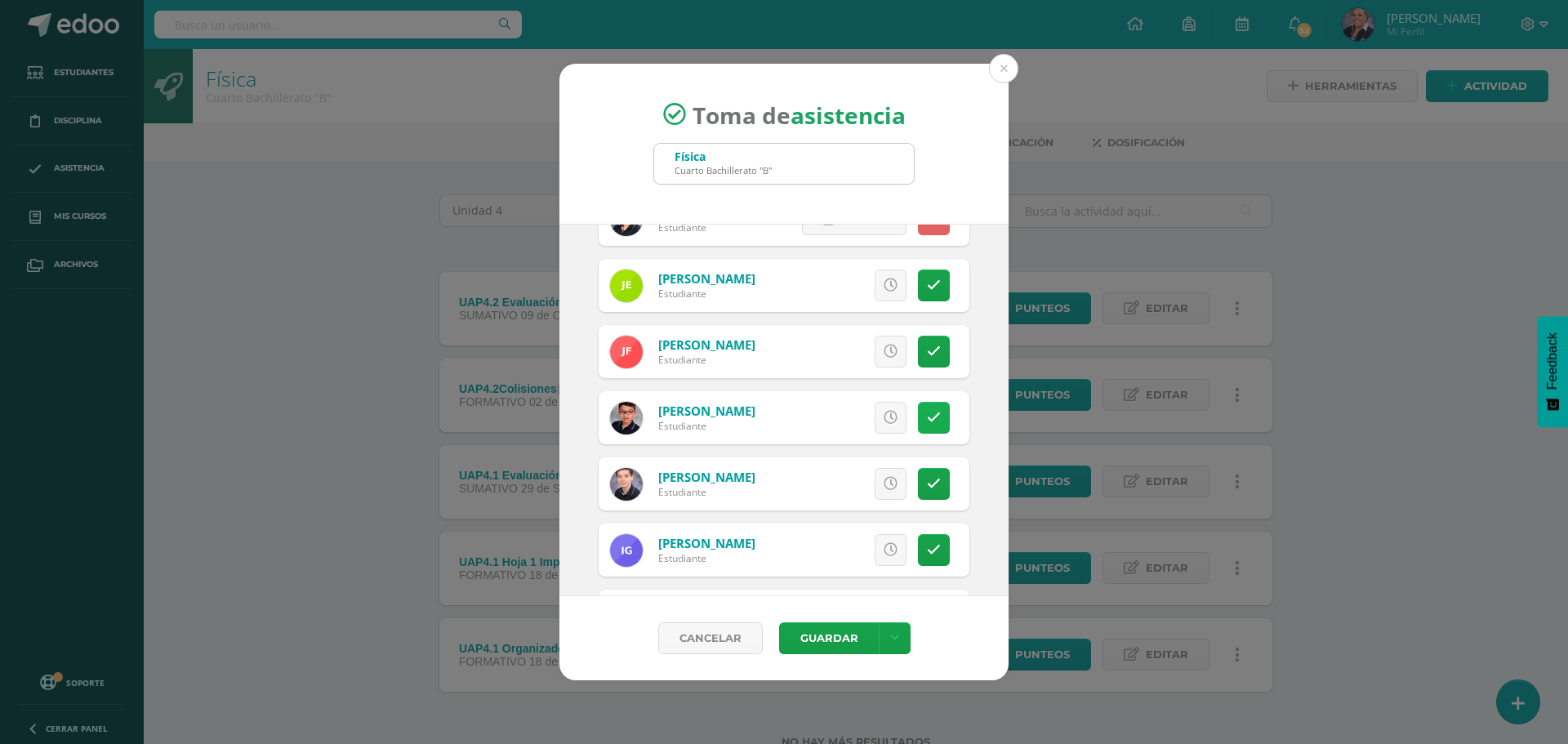
click at [927, 421] on icon at bounding box center [934, 418] width 14 height 14
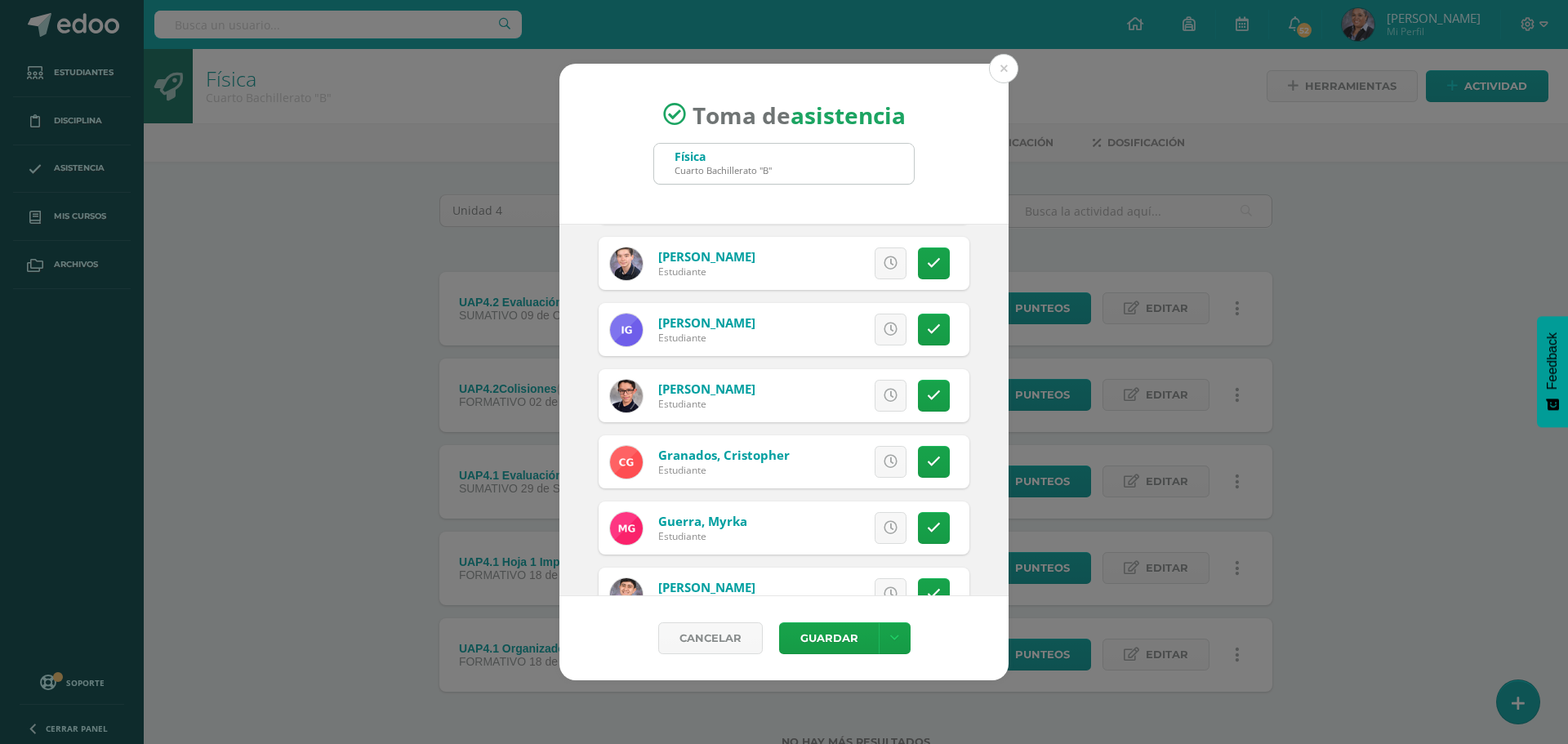
scroll to position [1144, 0]
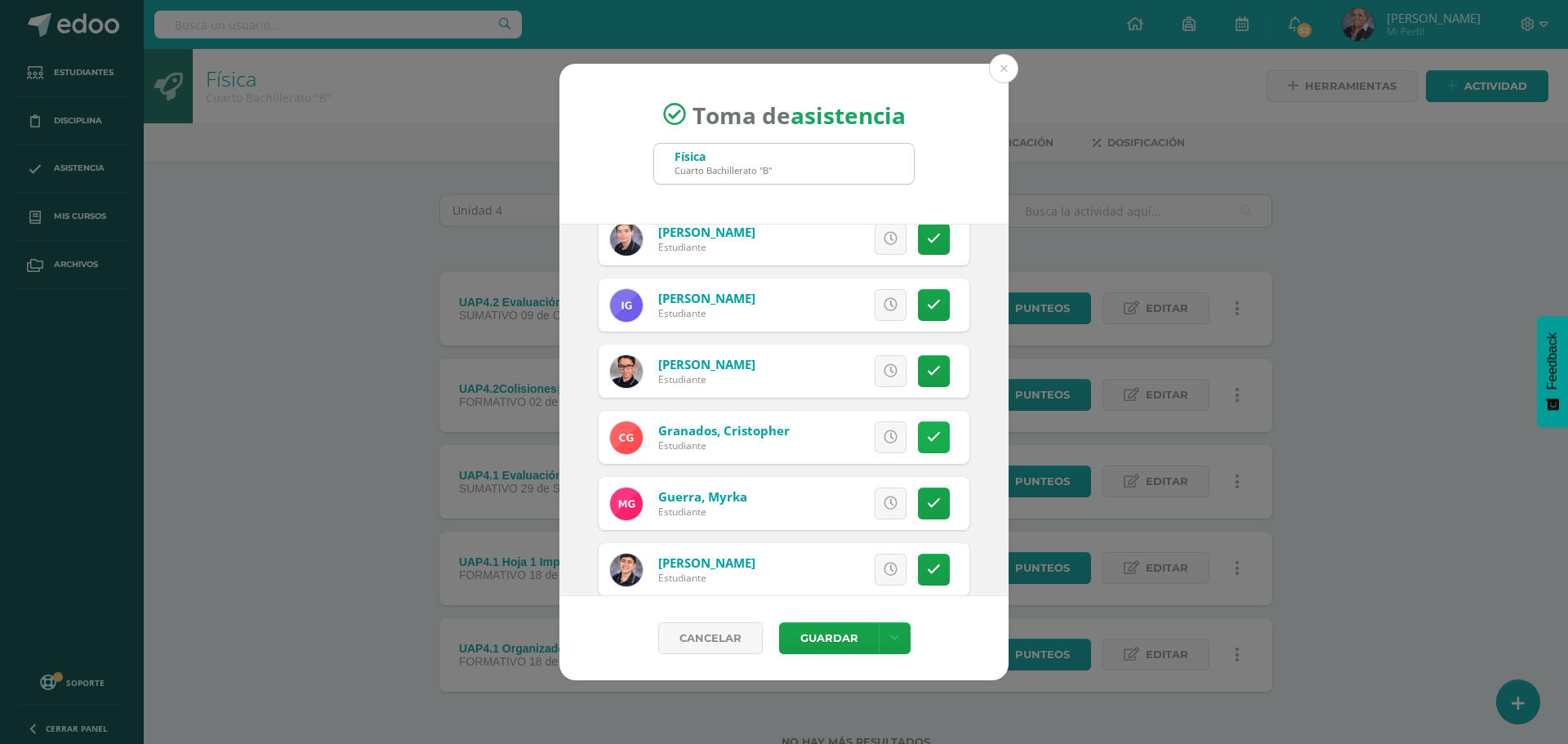
click at [927, 433] on icon at bounding box center [934, 438] width 14 height 14
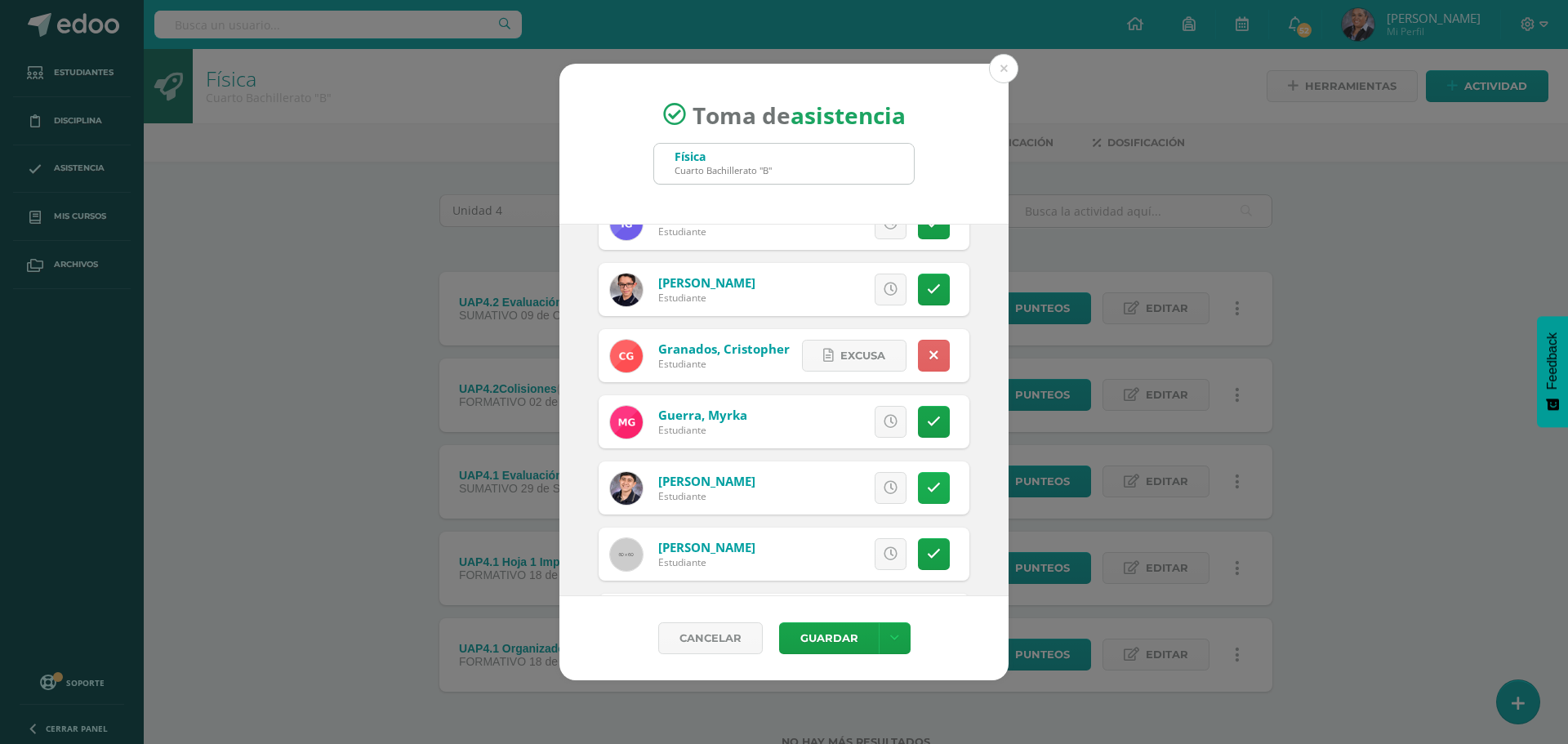
click at [930, 491] on link at bounding box center [933, 488] width 32 height 32
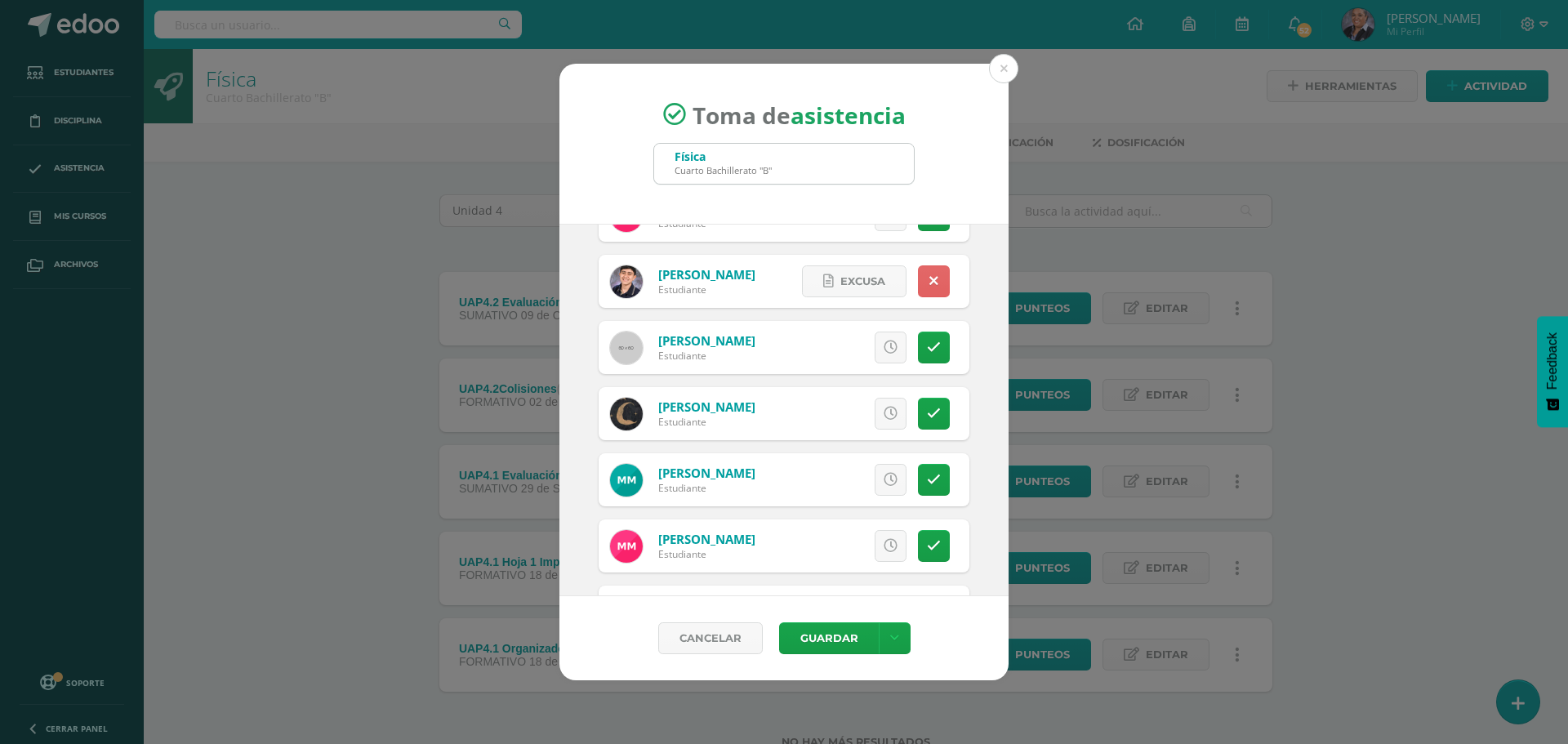
scroll to position [1470, 0]
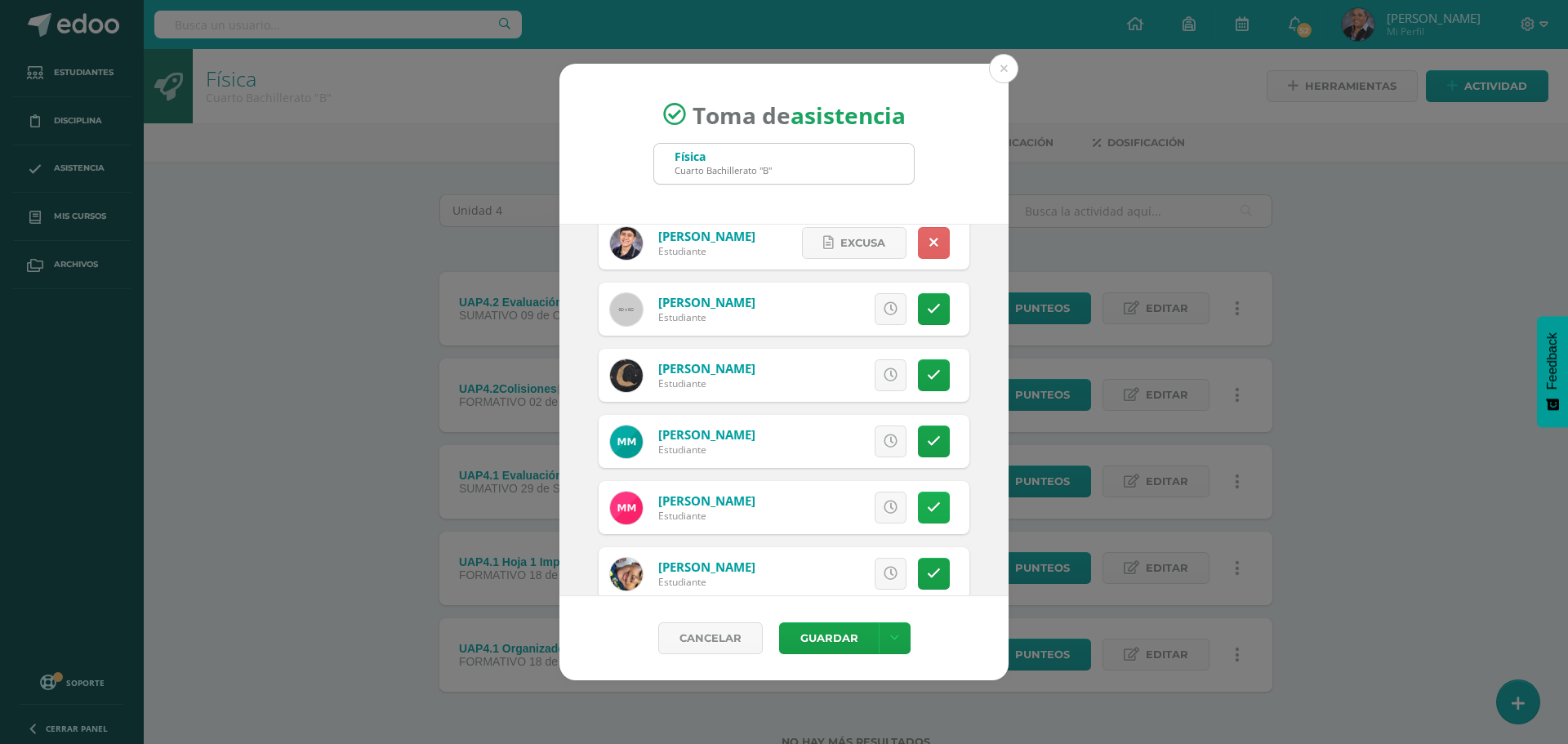
click at [924, 519] on link at bounding box center [933, 507] width 32 height 32
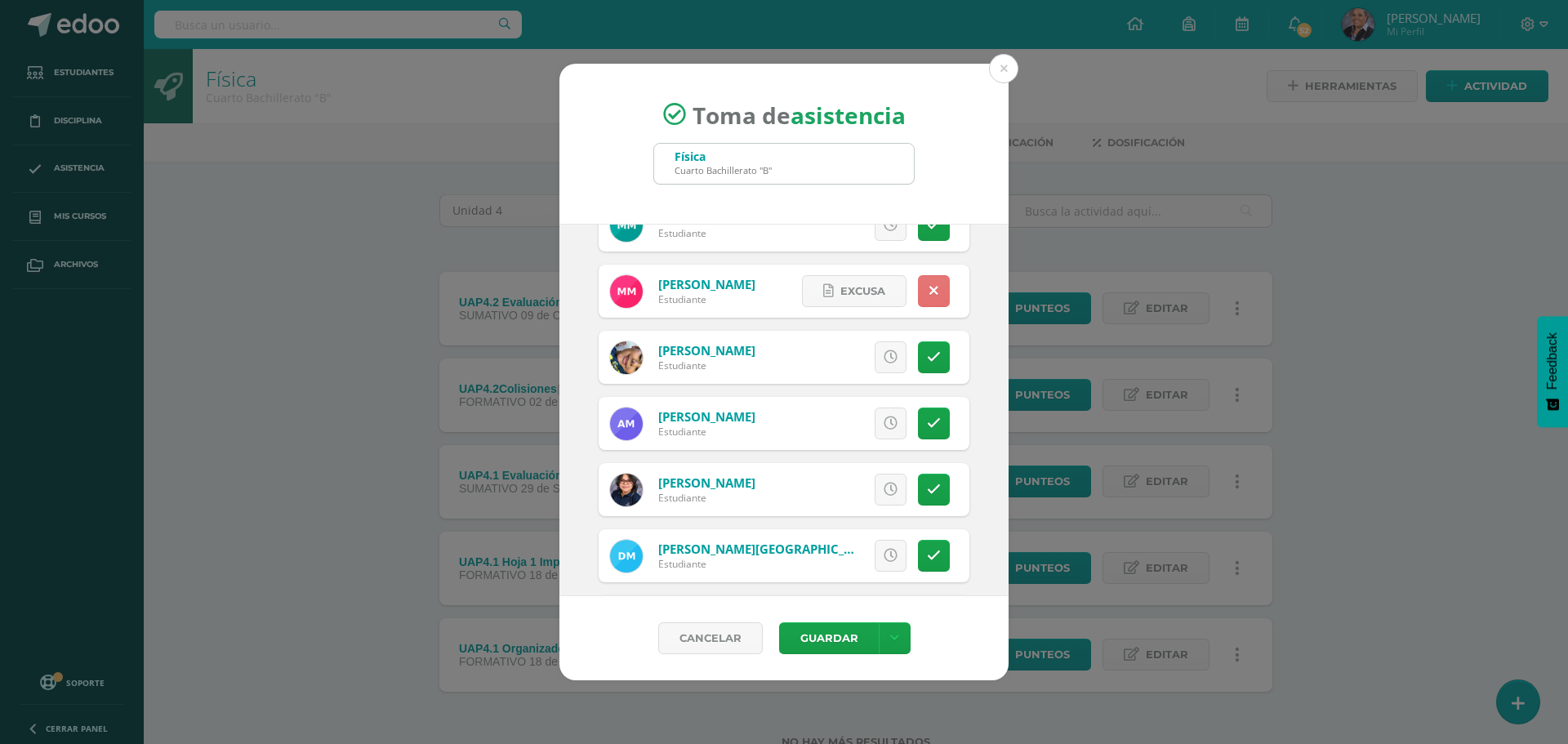
scroll to position [1716, 0]
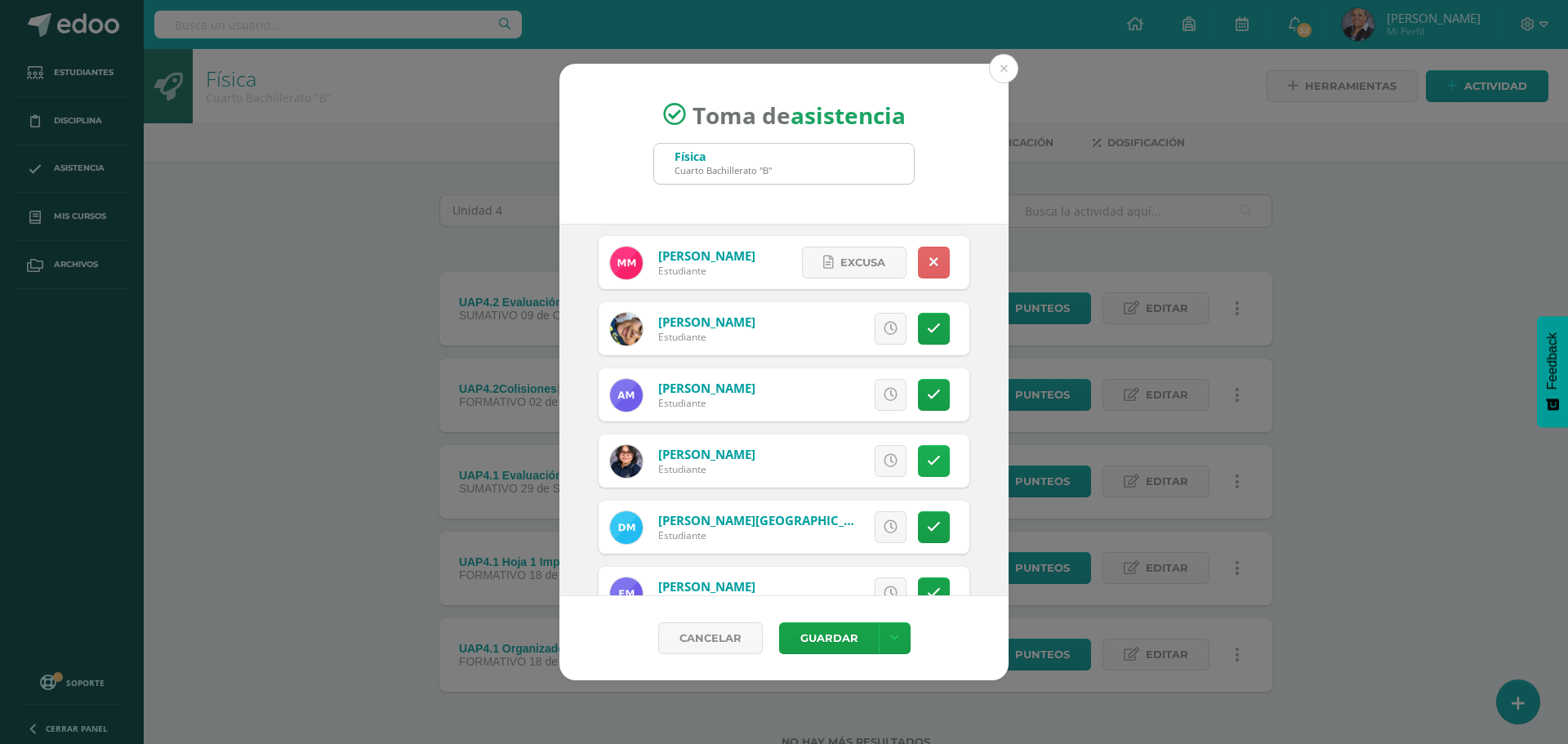
click at [928, 462] on link at bounding box center [933, 461] width 32 height 32
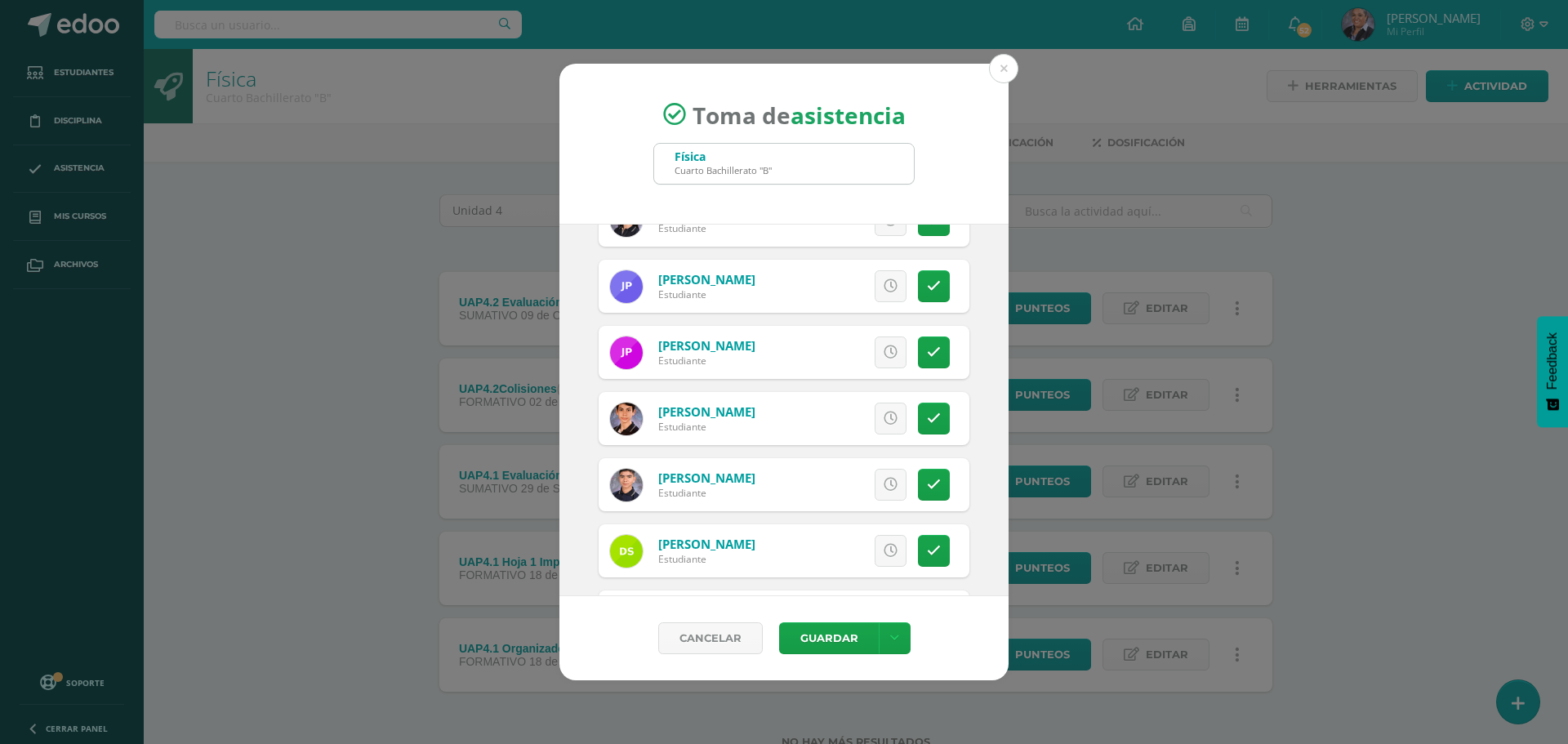
scroll to position [2369, 0]
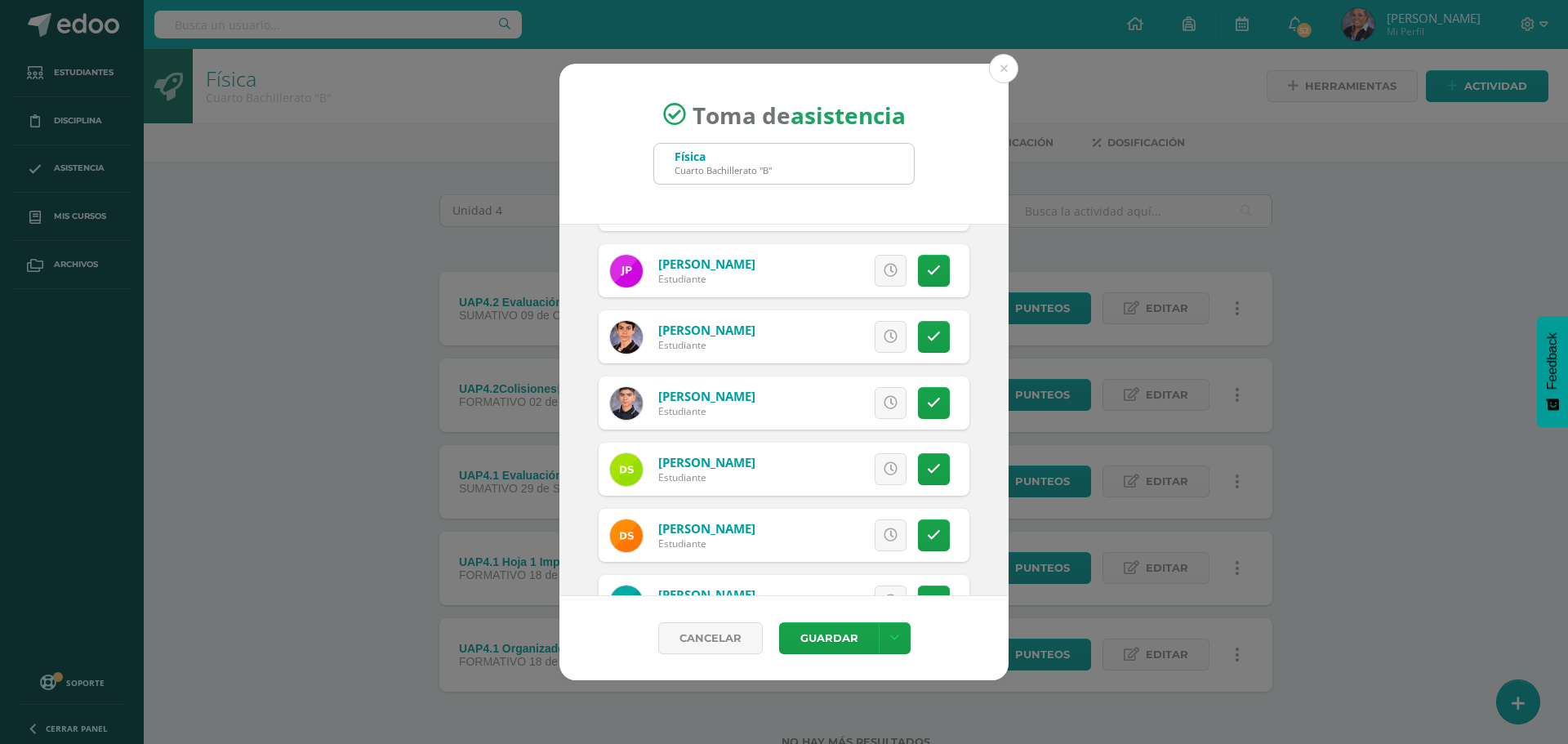
click at [928, 462] on link at bounding box center [933, 470] width 32 height 32
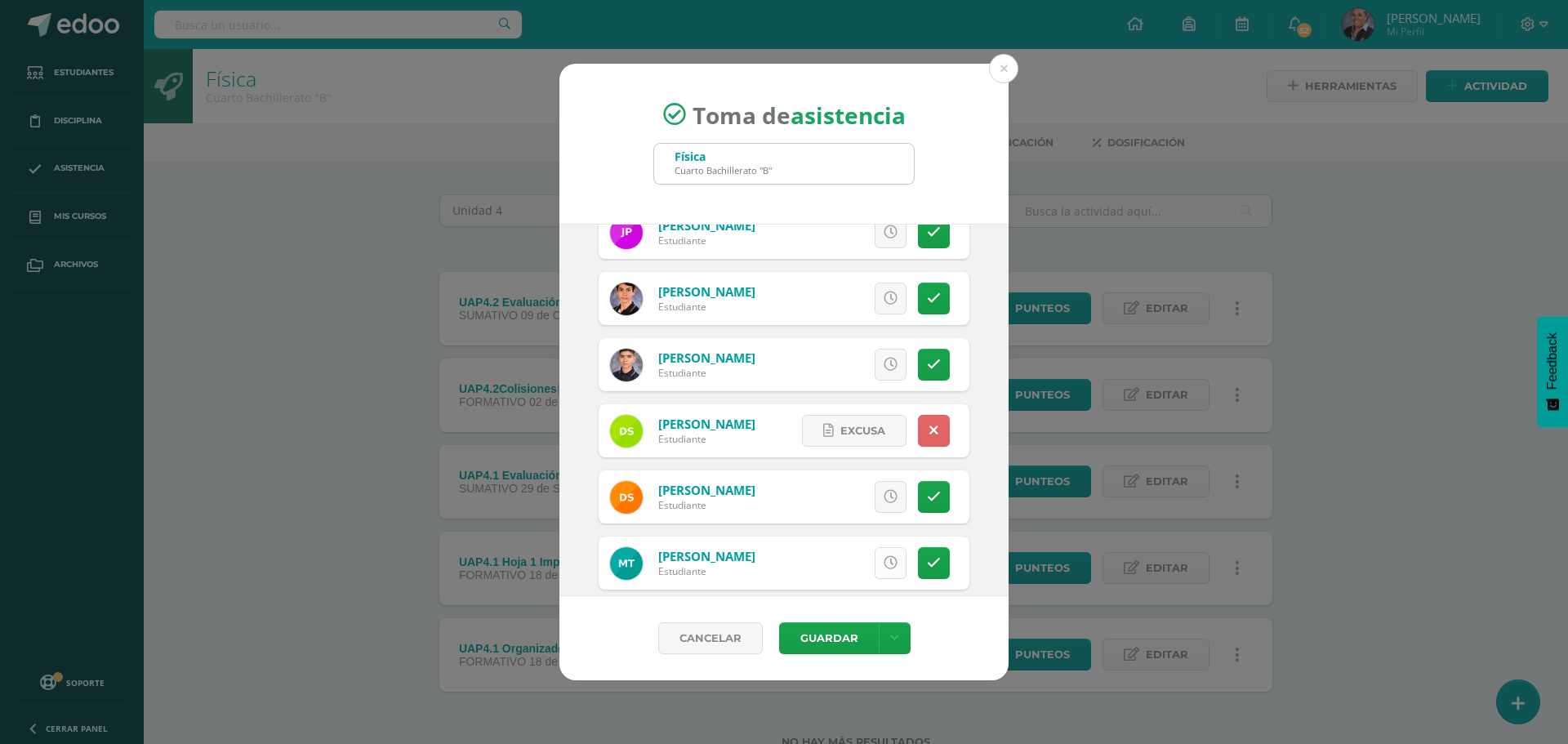
scroll to position [2428, 0]
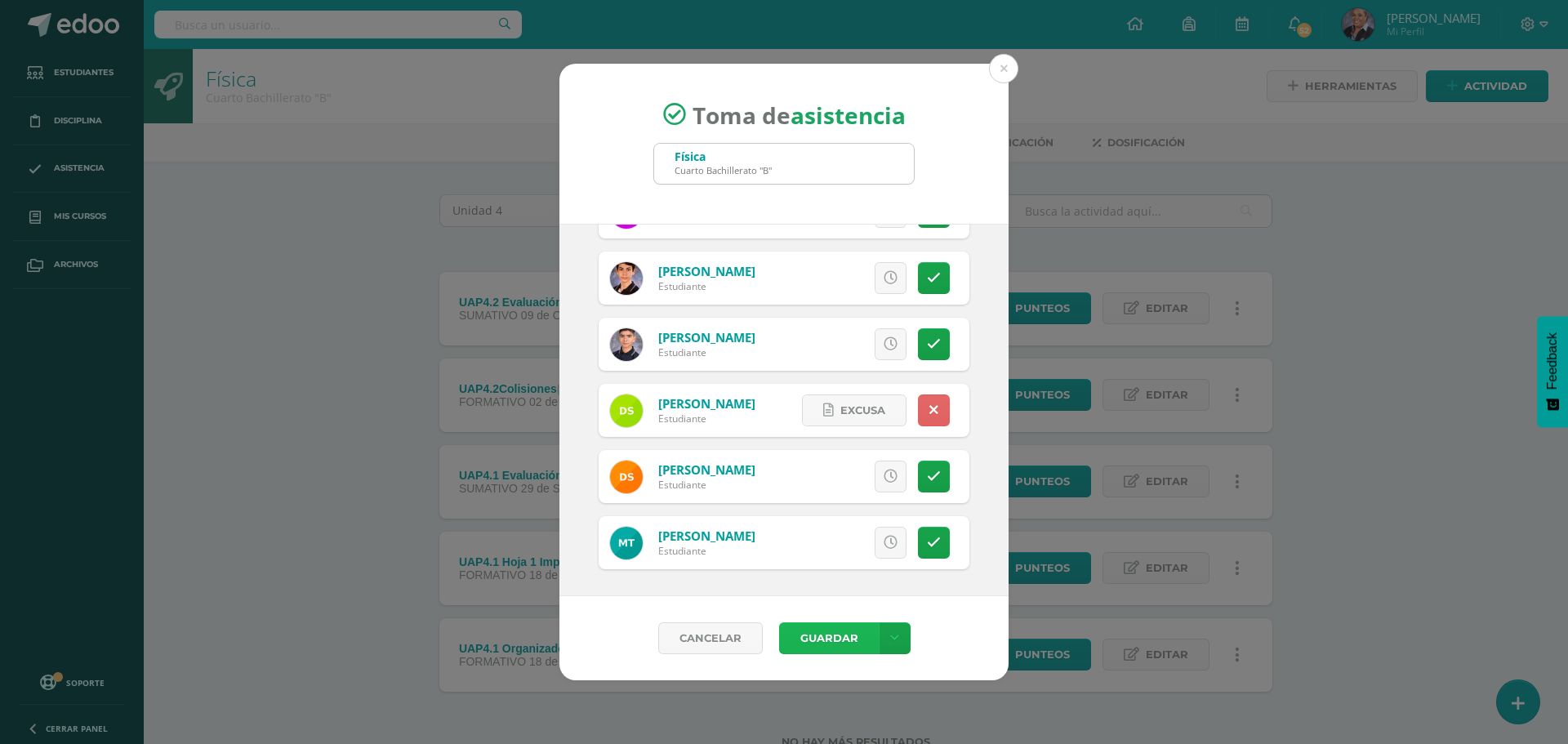
click at [819, 639] on button "Guardar" at bounding box center [828, 638] width 99 height 32
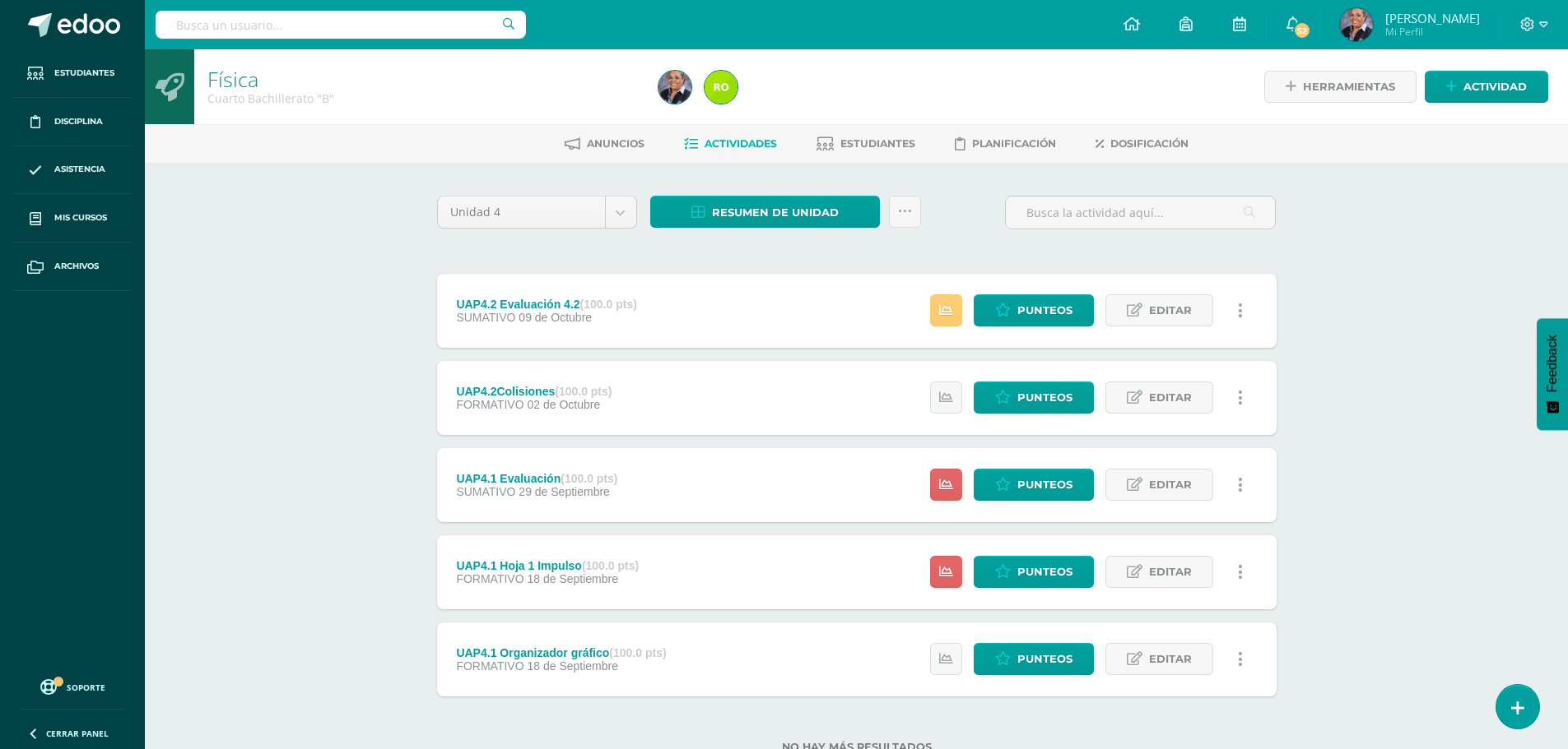
scroll to position [57, 0]
click at [777, 214] on span "Resumen de unidad" at bounding box center [775, 212] width 127 height 30
click at [796, 103] on link "Descargar como HTML" at bounding box center [766, 105] width 175 height 26
